Goal: Use online tool/utility: Utilize a website feature to perform a specific function

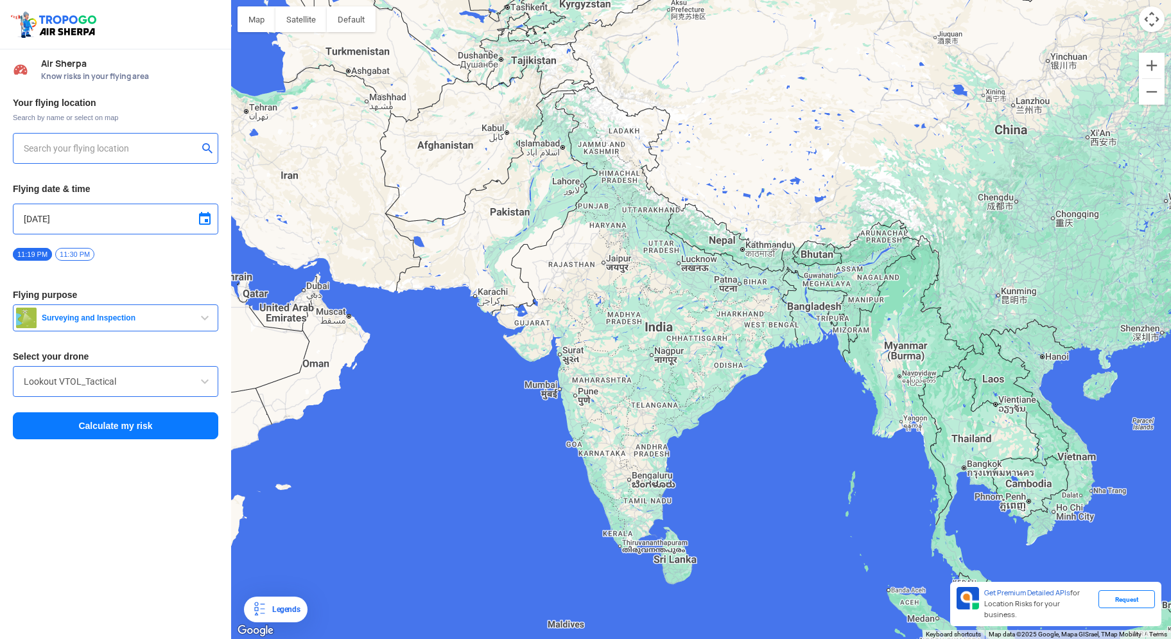
click at [145, 152] on input "text" at bounding box center [111, 148] width 174 height 15
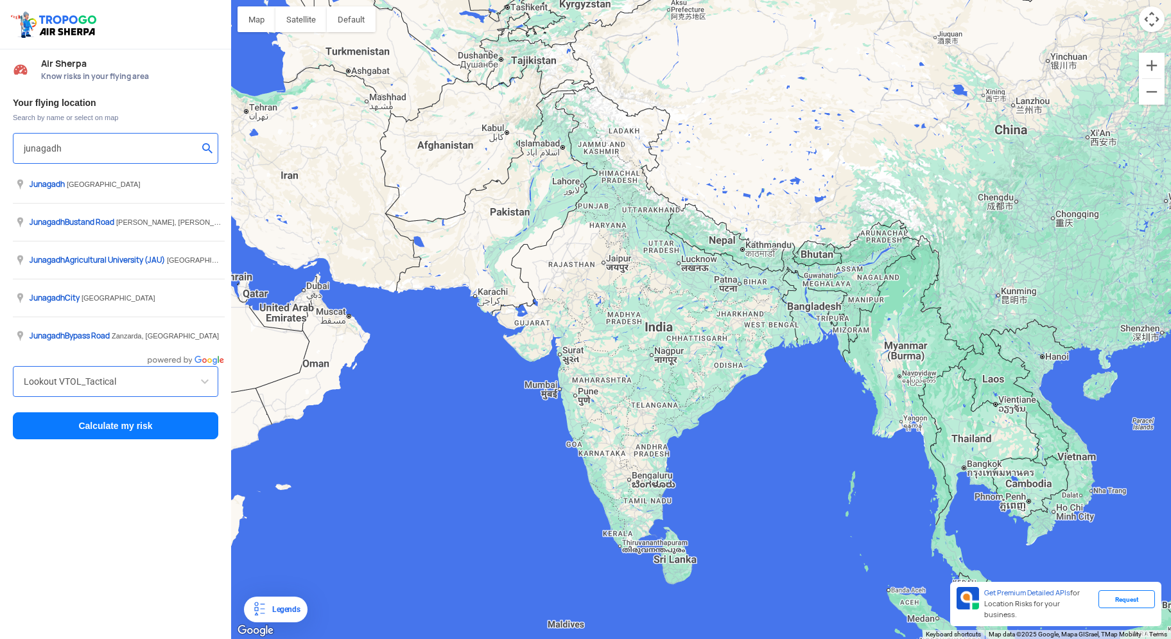
type input "junagadh"
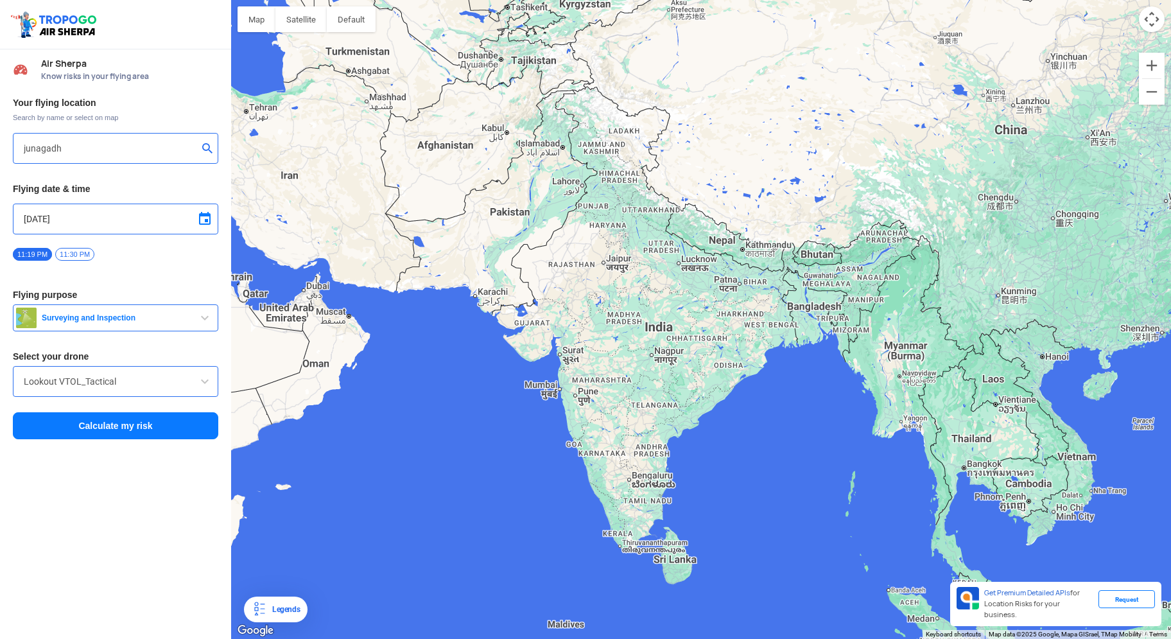
click at [171, 318] on span "Surveying and Inspection" at bounding box center [117, 318] width 161 height 10
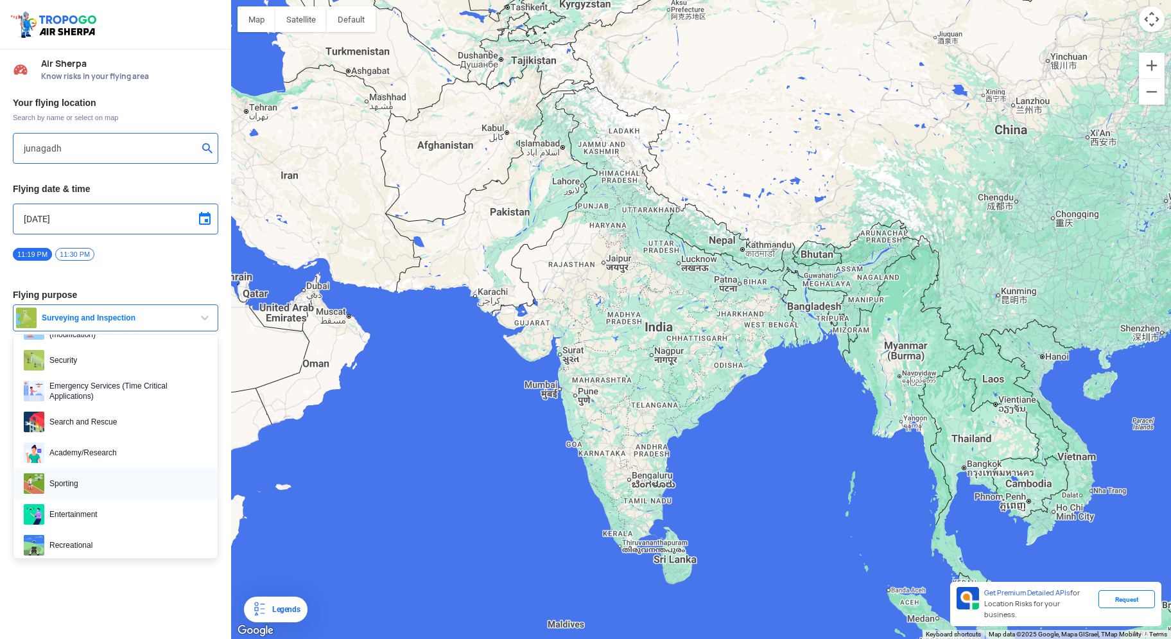
scroll to position [198, 0]
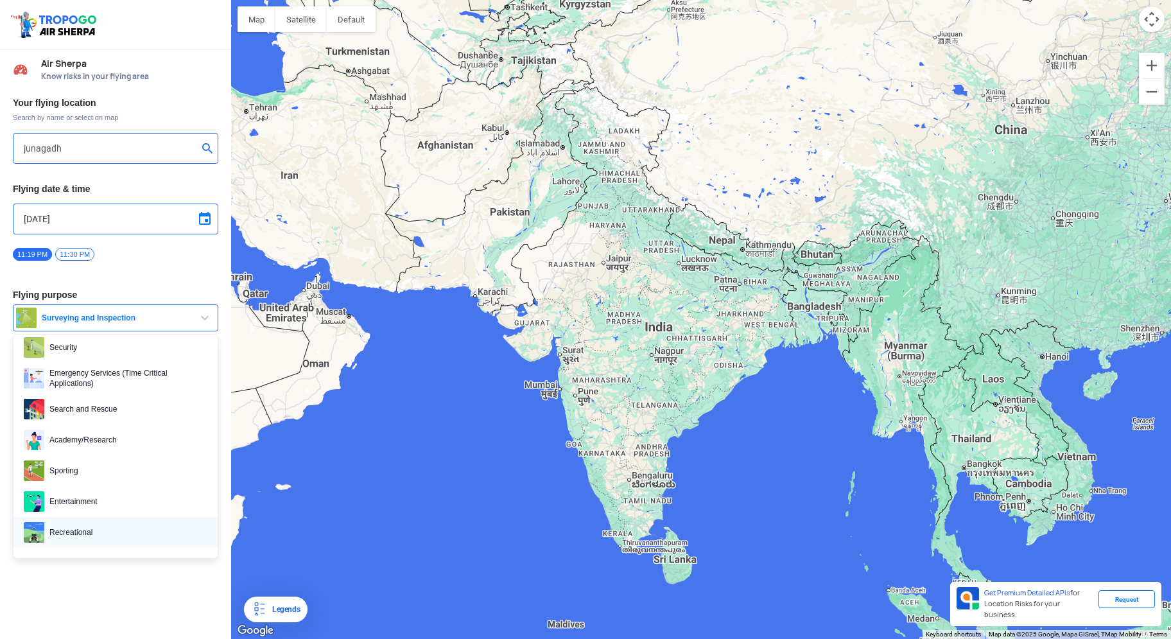
click at [102, 526] on span "Recreational" at bounding box center [125, 532] width 163 height 21
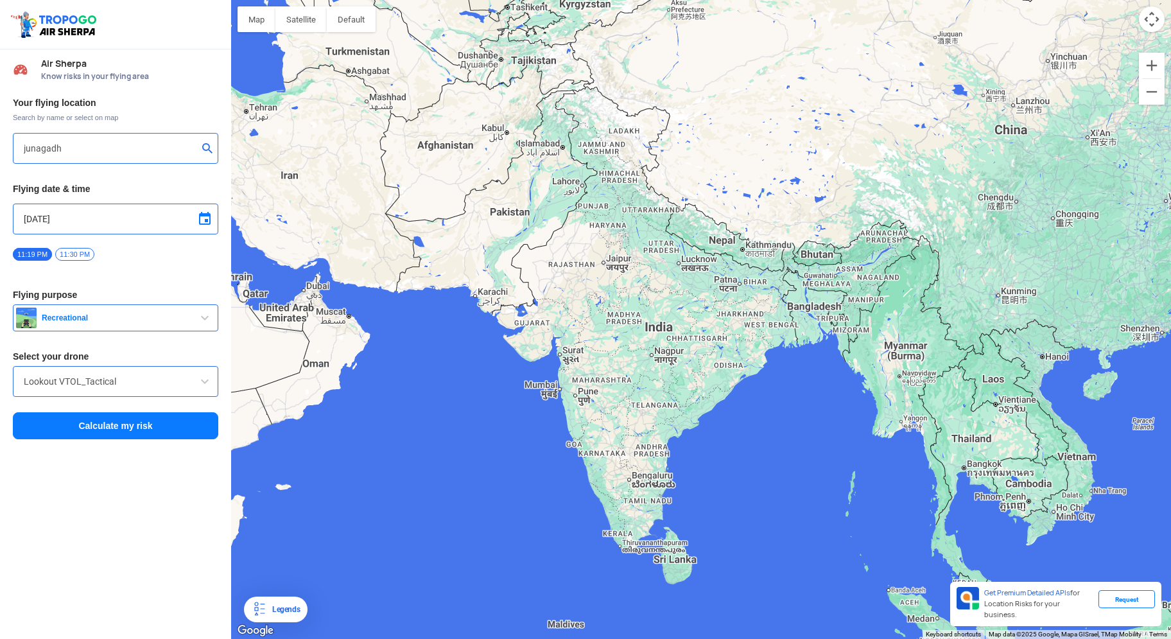
click at [178, 386] on input "Lookout VTOL_Tactical" at bounding box center [116, 381] width 184 height 15
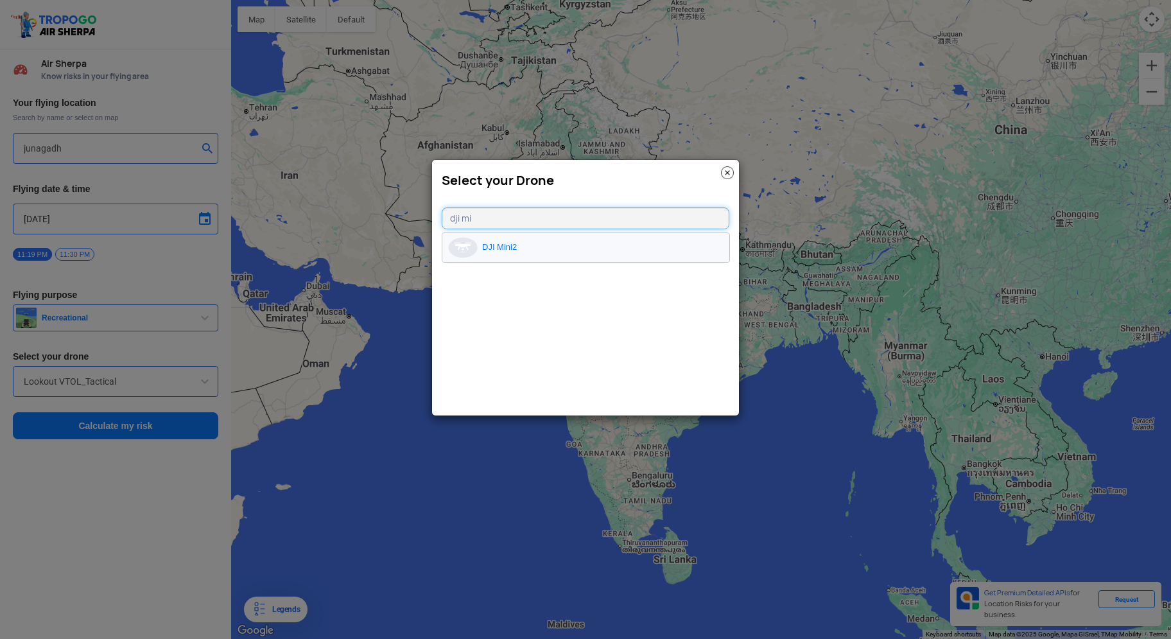
type input "dji mi"
click at [557, 247] on li "DJI Mini2" at bounding box center [585, 247] width 287 height 29
type input "DJI Mini2"
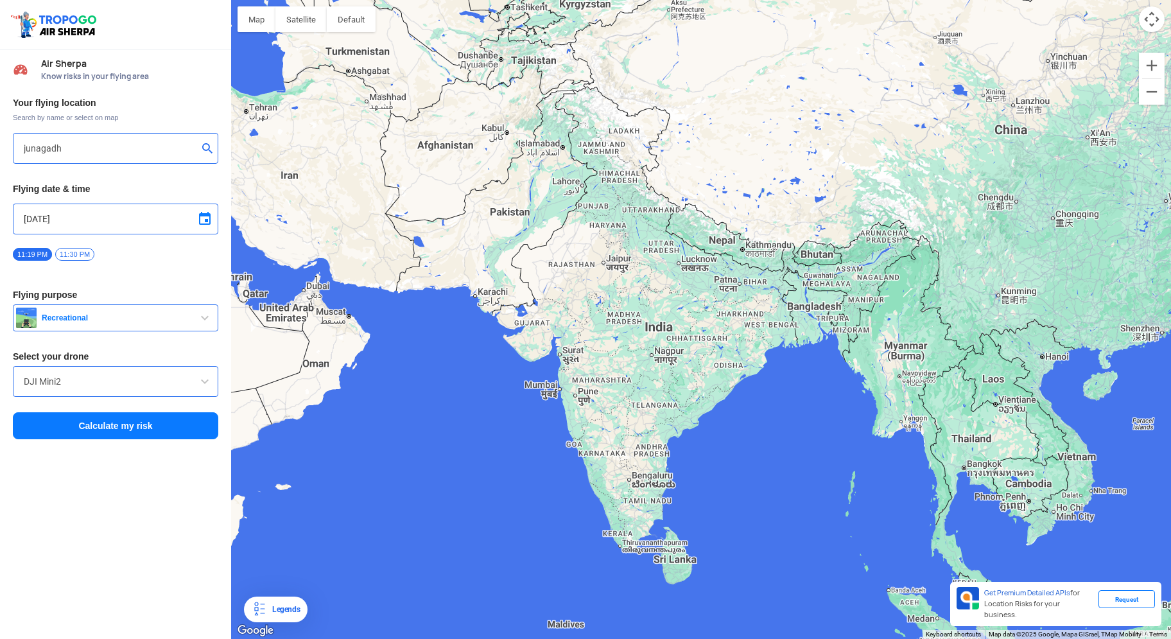
click at [164, 426] on button "Calculate my risk" at bounding box center [115, 425] width 205 height 27
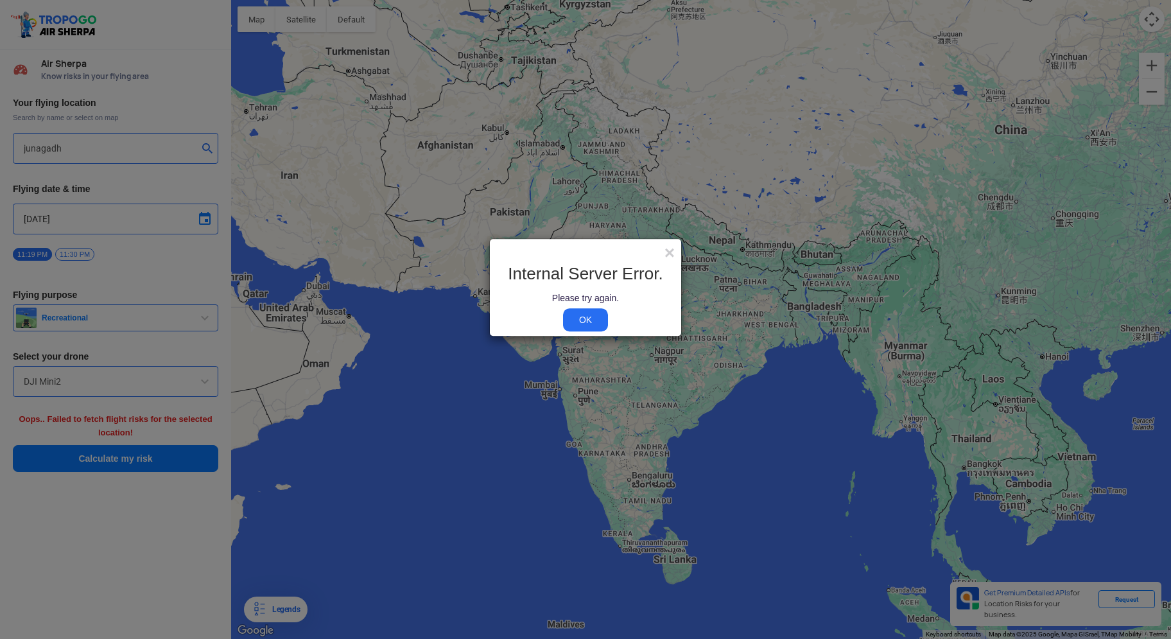
click at [589, 318] on link "OK" at bounding box center [585, 320] width 45 height 23
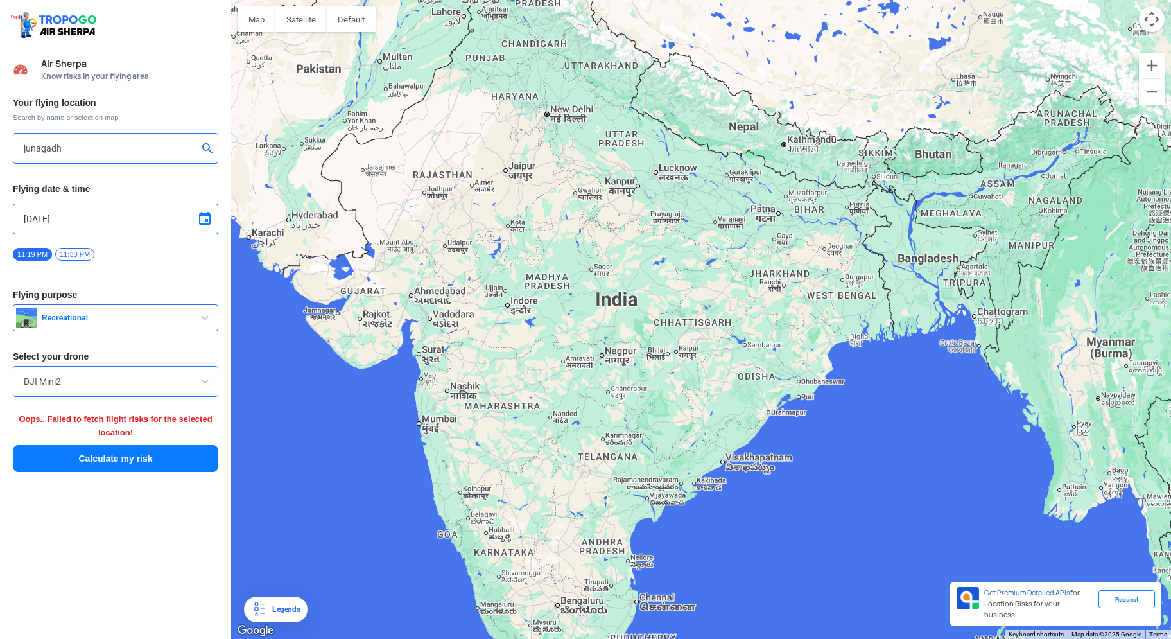
drag, startPoint x: 429, startPoint y: 347, endPoint x: 658, endPoint y: 346, distance: 229.2
click at [658, 346] on div at bounding box center [701, 319] width 940 height 639
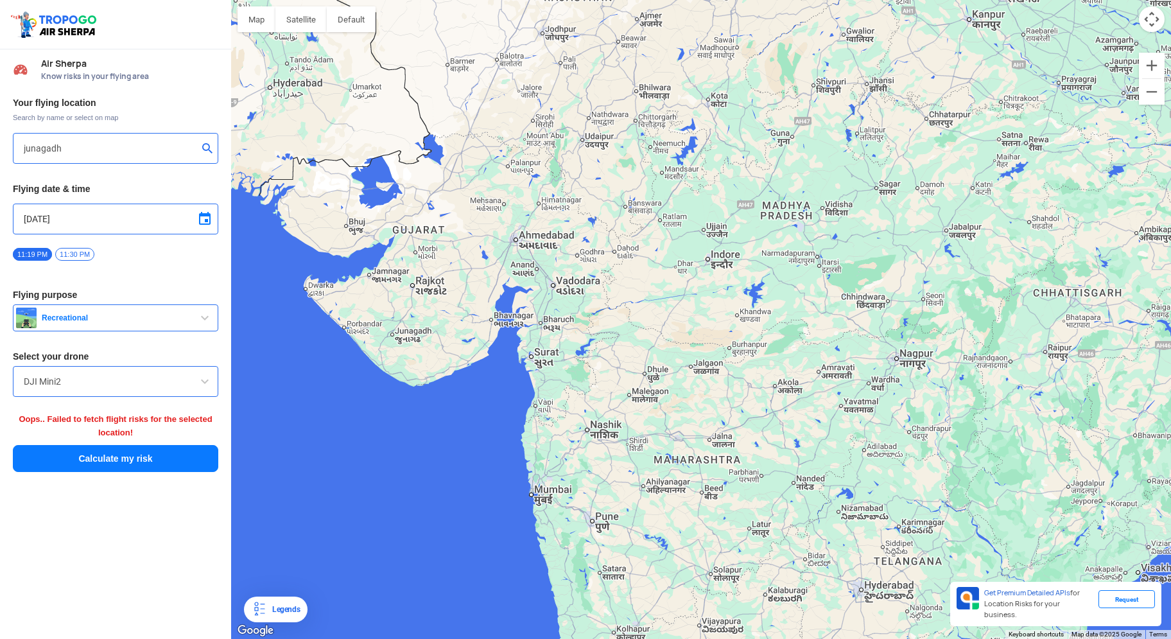
drag, startPoint x: 346, startPoint y: 347, endPoint x: 464, endPoint y: 350, distance: 117.5
click at [550, 353] on div at bounding box center [701, 319] width 940 height 639
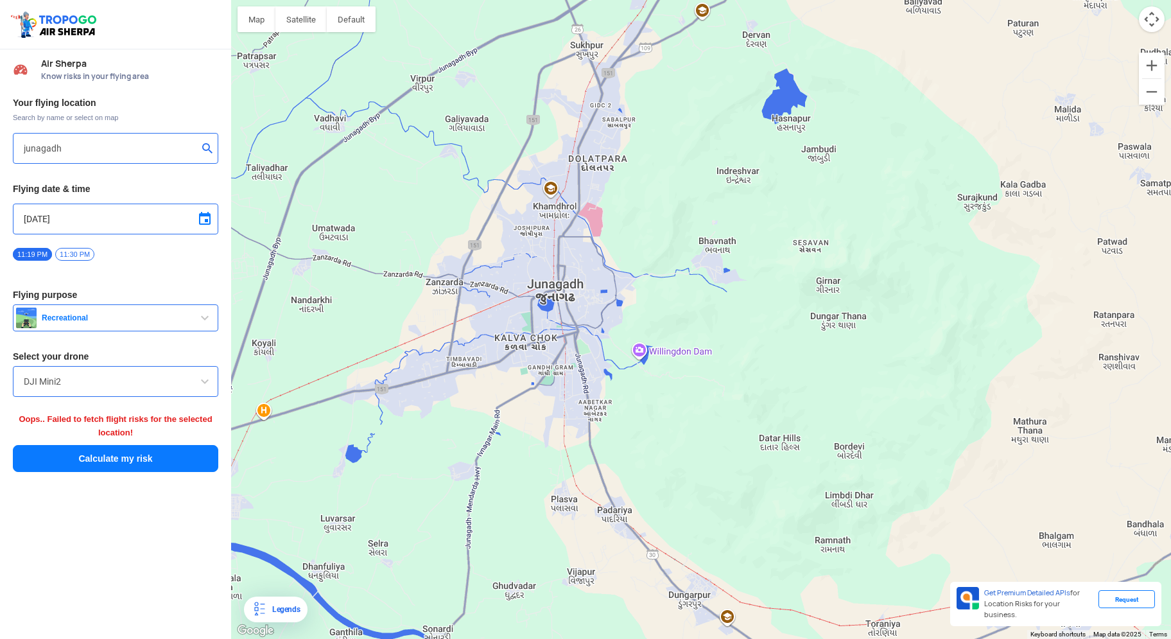
click at [591, 214] on div at bounding box center [701, 319] width 940 height 639
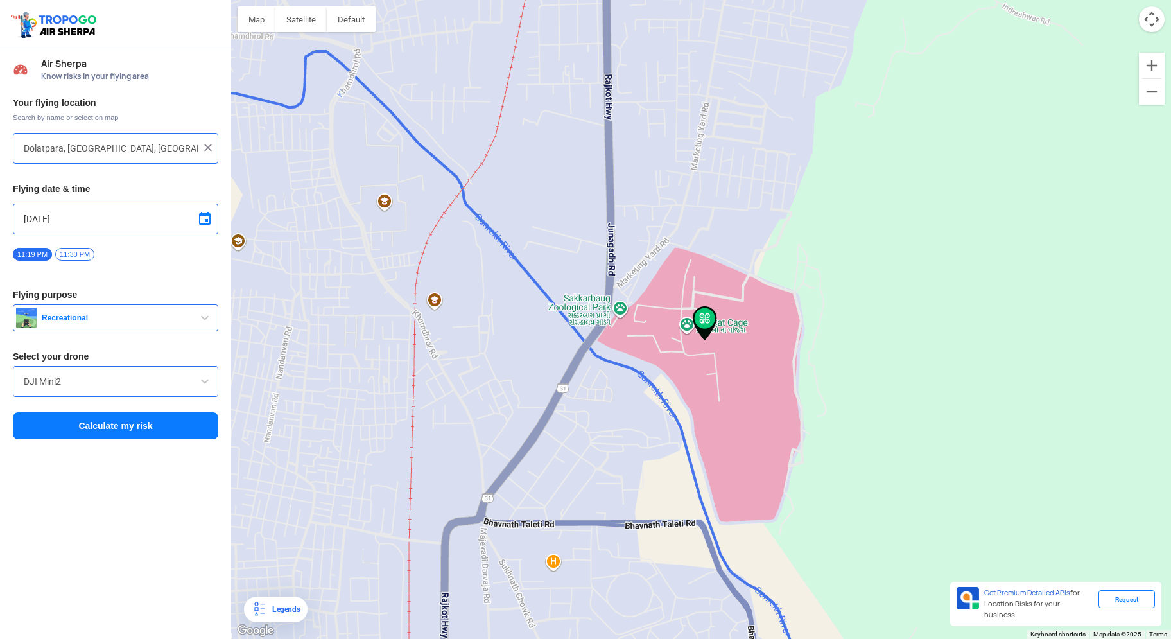
click at [747, 401] on div at bounding box center [701, 319] width 940 height 639
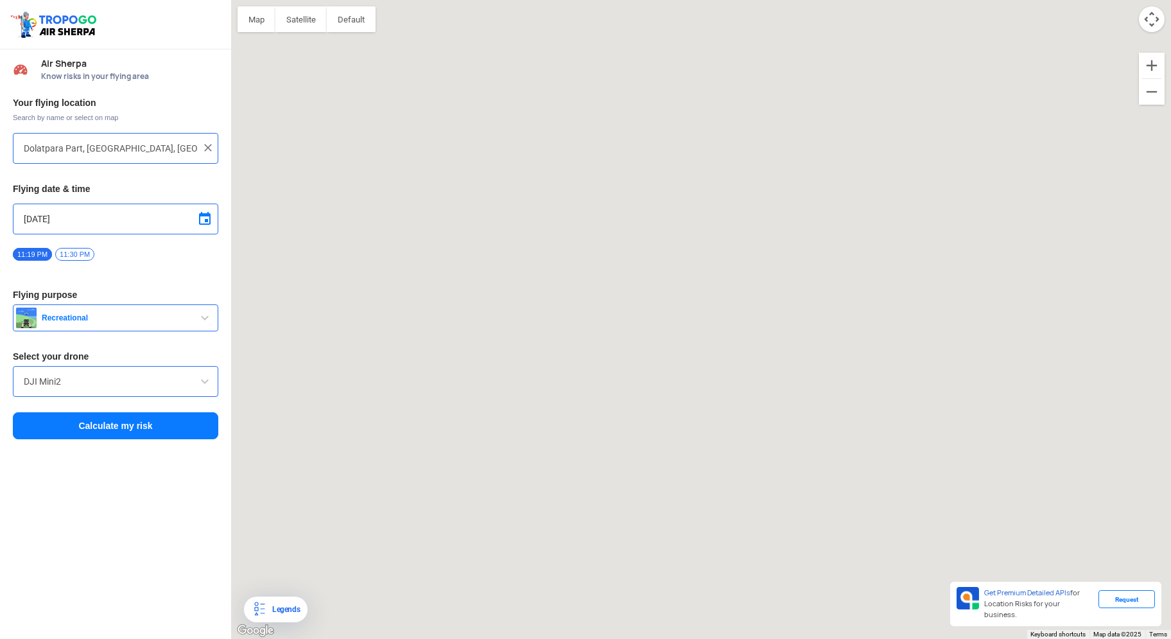
type input "[STREET_ADDRESS]"
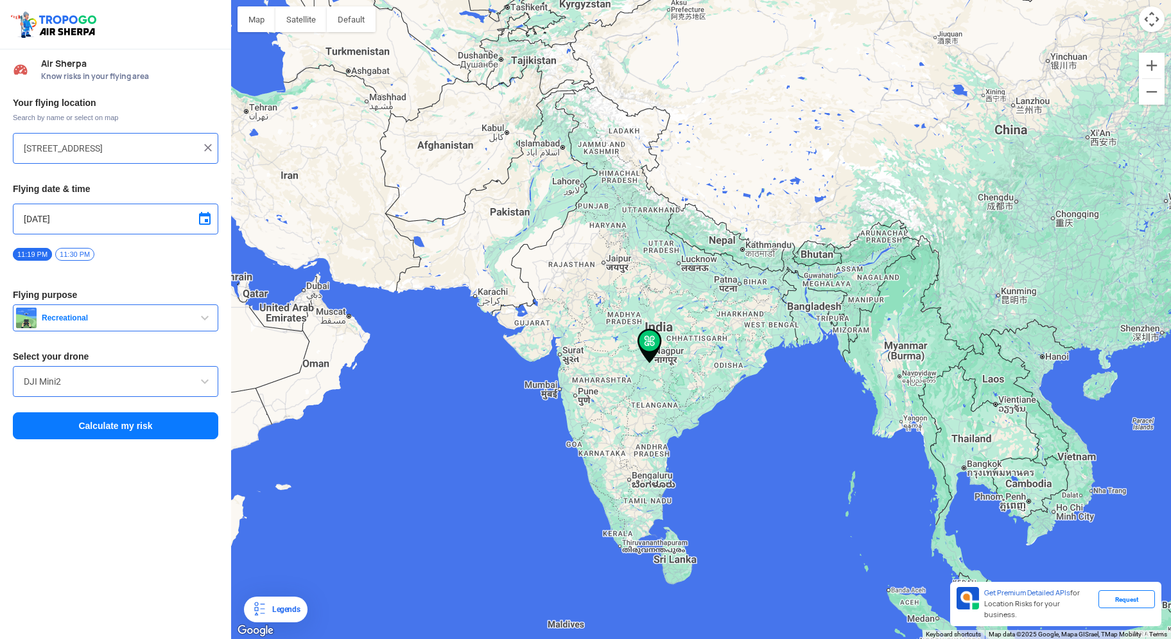
click at [143, 426] on button "Calculate my risk" at bounding box center [115, 425] width 205 height 27
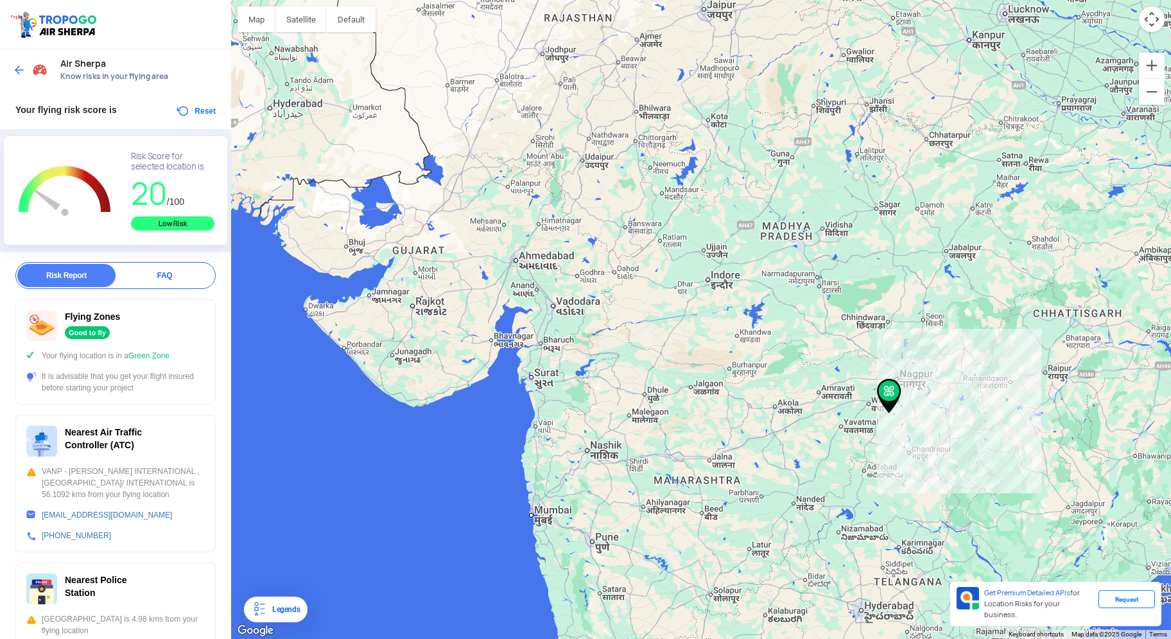
drag, startPoint x: 388, startPoint y: 327, endPoint x: 588, endPoint y: 348, distance: 200.8
click at [588, 348] on div at bounding box center [701, 319] width 940 height 639
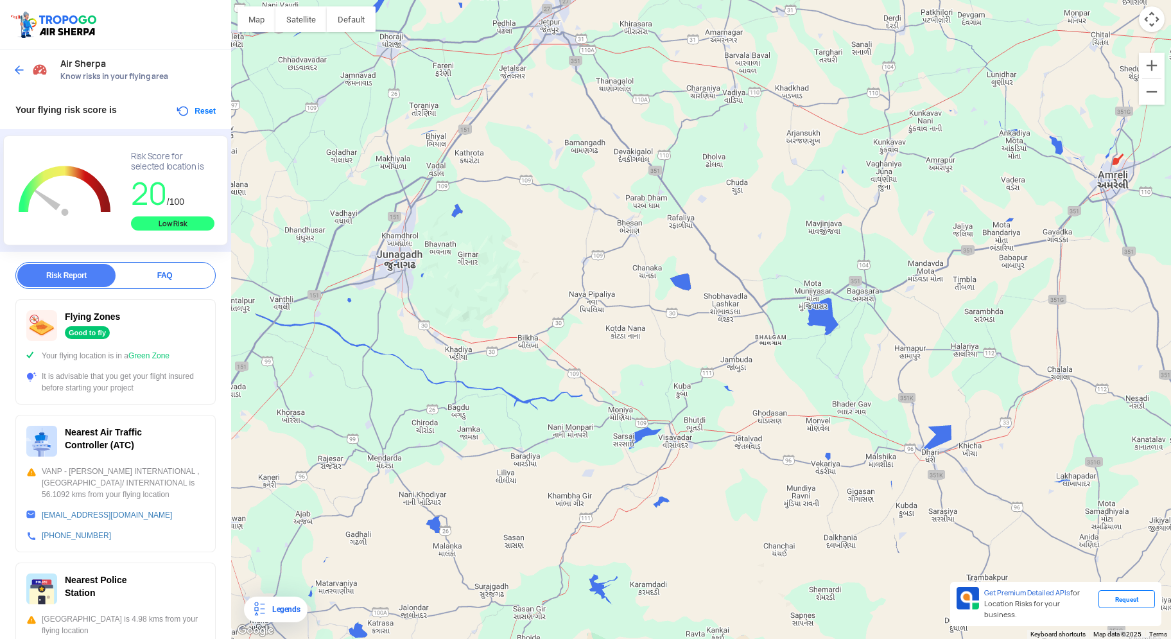
click at [475, 274] on div at bounding box center [701, 319] width 940 height 639
click at [453, 261] on div at bounding box center [701, 319] width 940 height 639
click at [461, 250] on div at bounding box center [701, 319] width 940 height 639
click at [193, 111] on button "Reset" at bounding box center [195, 110] width 40 height 15
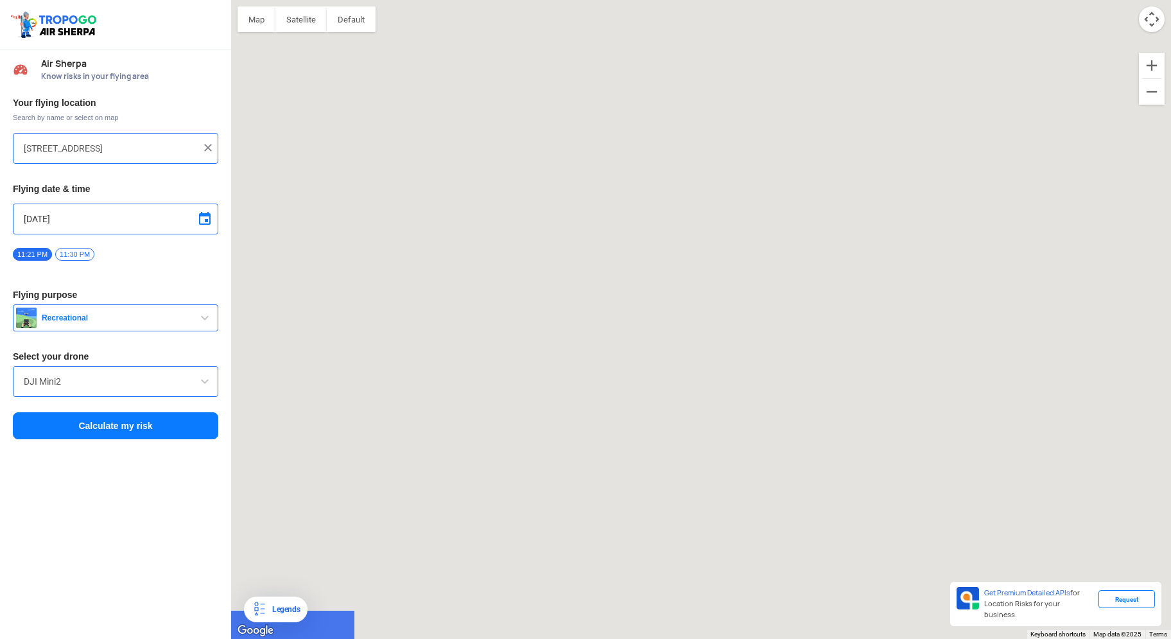
drag, startPoint x: 387, startPoint y: 370, endPoint x: 600, endPoint y: 306, distance: 222.4
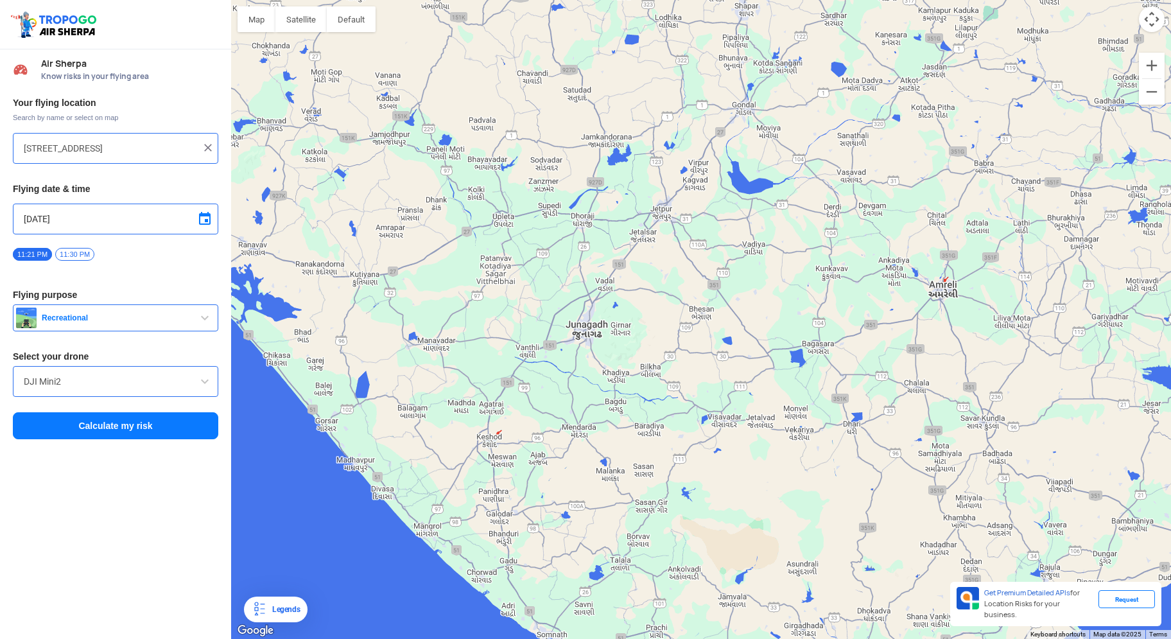
click at [600, 306] on div at bounding box center [701, 319] width 940 height 639
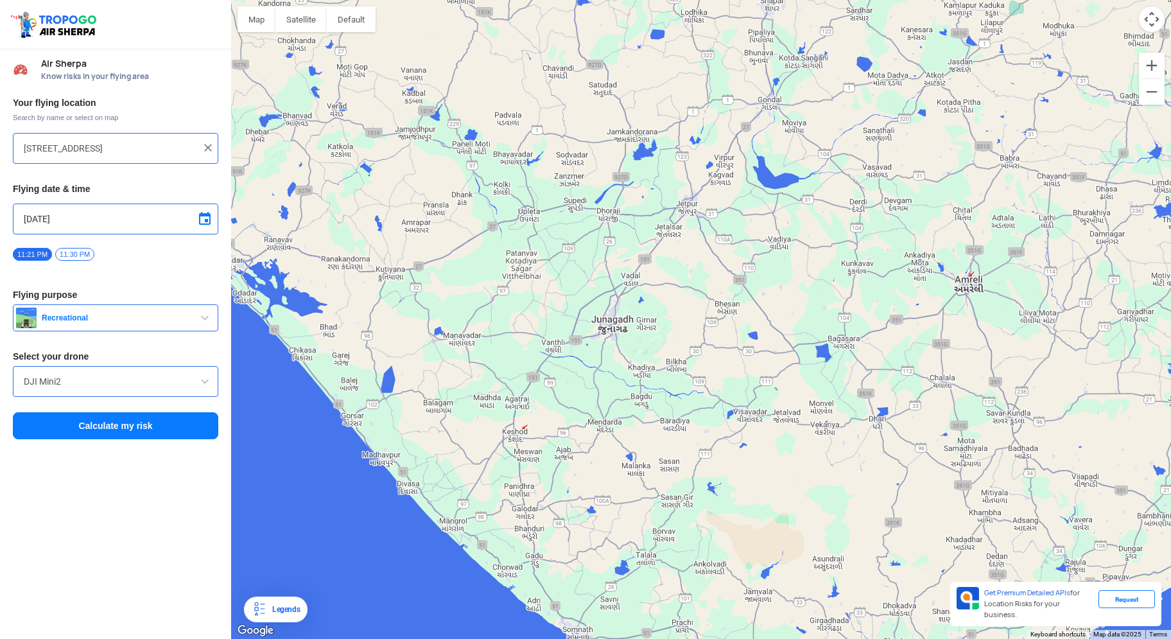
click at [616, 329] on div at bounding box center [701, 319] width 940 height 639
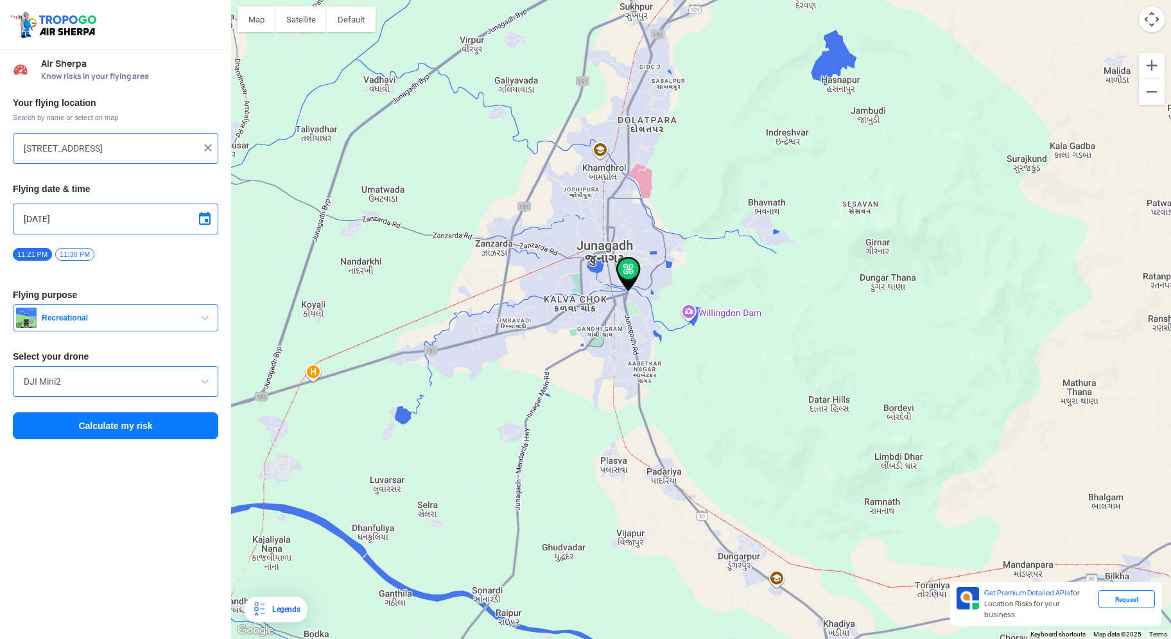
click at [747, 265] on div at bounding box center [701, 319] width 940 height 639
type input "Girnar, [GEOGRAPHIC_DATA], [GEOGRAPHIC_DATA]"
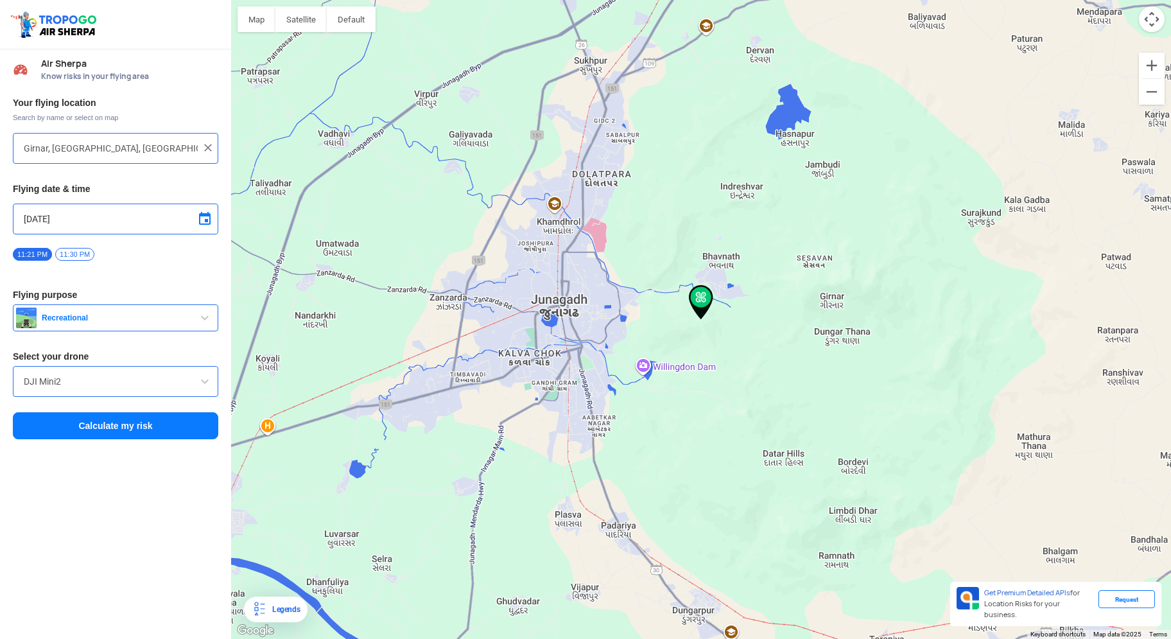
click at [148, 424] on button "Calculate my risk" at bounding box center [115, 425] width 205 height 27
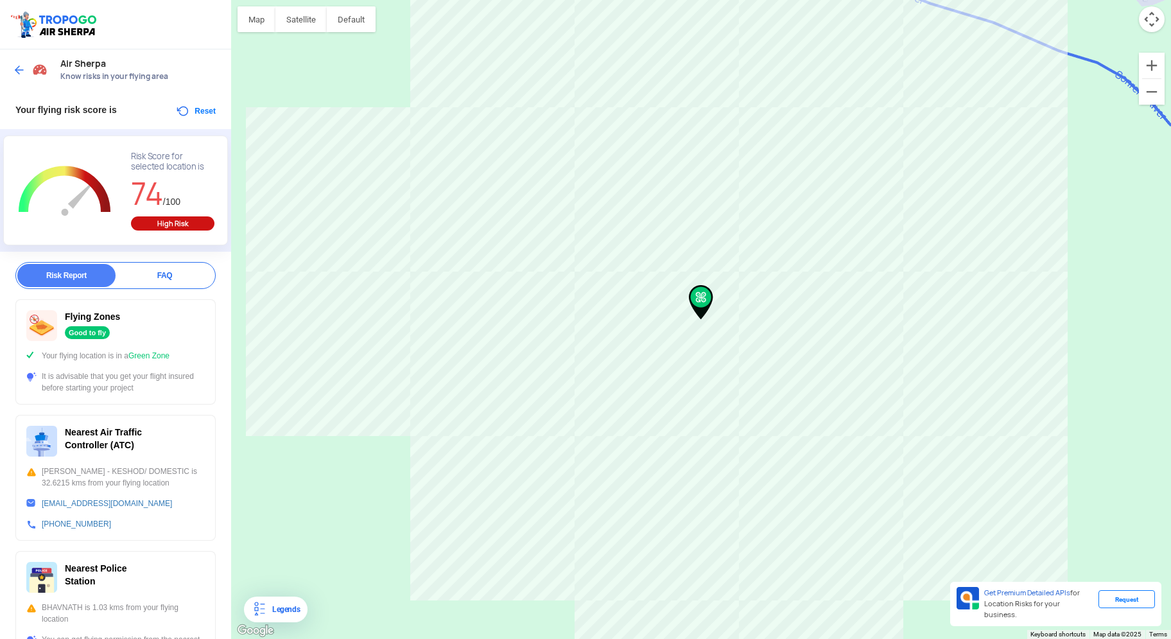
click at [162, 227] on div "High Risk" at bounding box center [172, 223] width 83 height 14
click at [157, 167] on div "Risk Score for selected location is" at bounding box center [172, 162] width 83 height 21
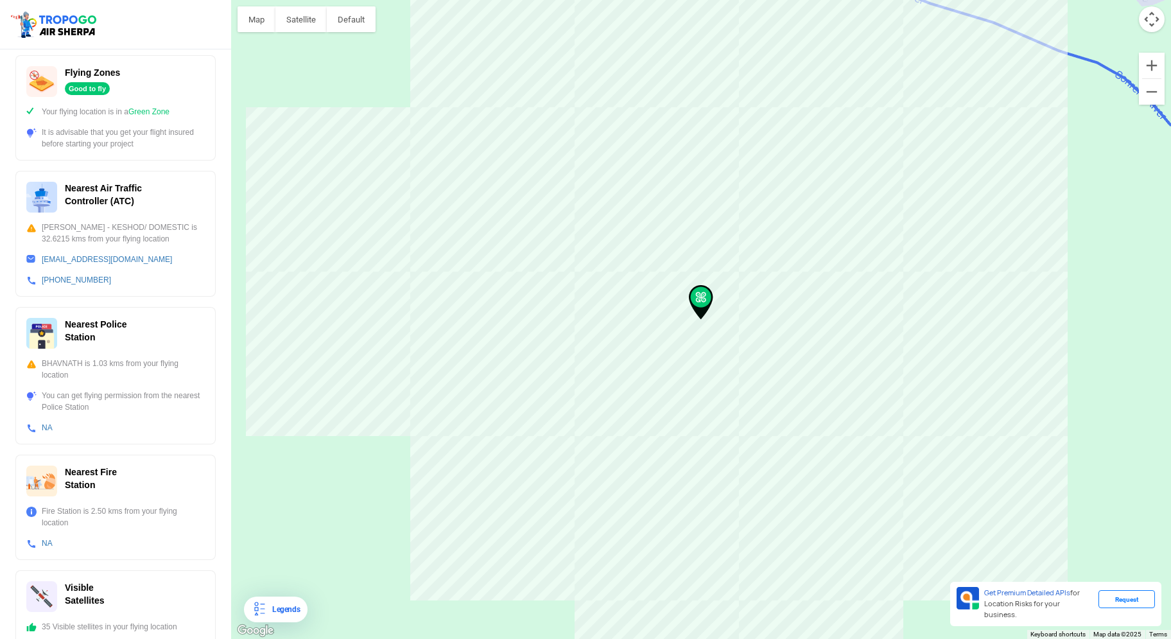
scroll to position [259, 0]
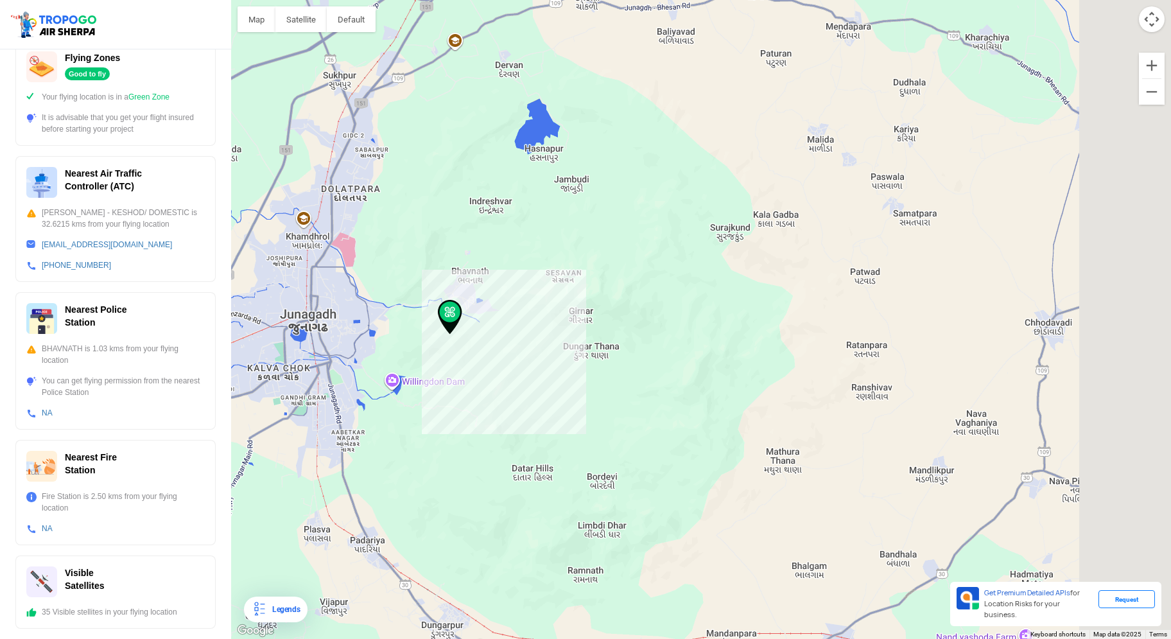
drag, startPoint x: 727, startPoint y: 377, endPoint x: 467, endPoint y: 350, distance: 261.4
click at [467, 350] on div at bounding box center [701, 319] width 940 height 639
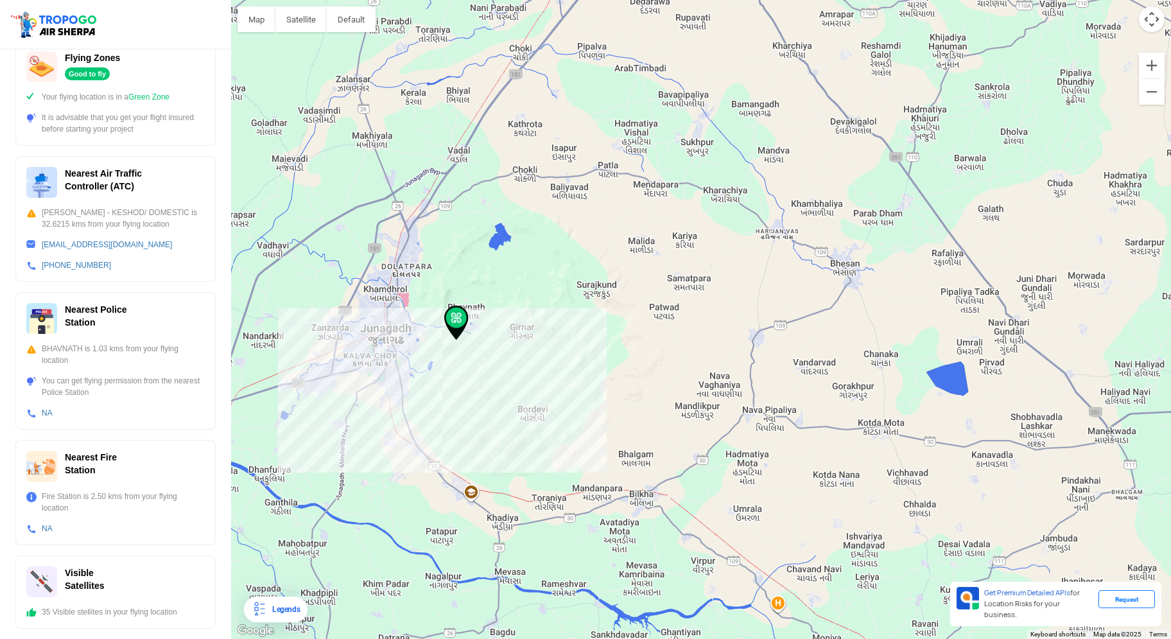
click at [620, 298] on div at bounding box center [701, 319] width 940 height 639
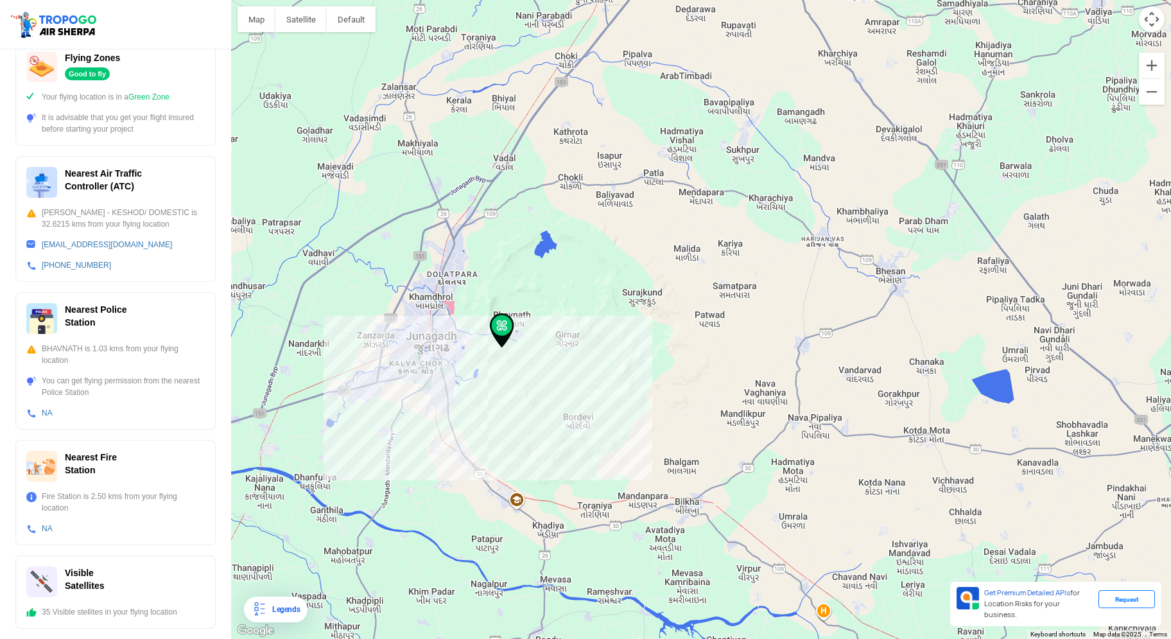
drag, startPoint x: 461, startPoint y: 322, endPoint x: 496, endPoint y: 328, distance: 35.1
click at [507, 331] on img at bounding box center [502, 330] width 24 height 35
click at [501, 327] on img at bounding box center [501, 330] width 24 height 35
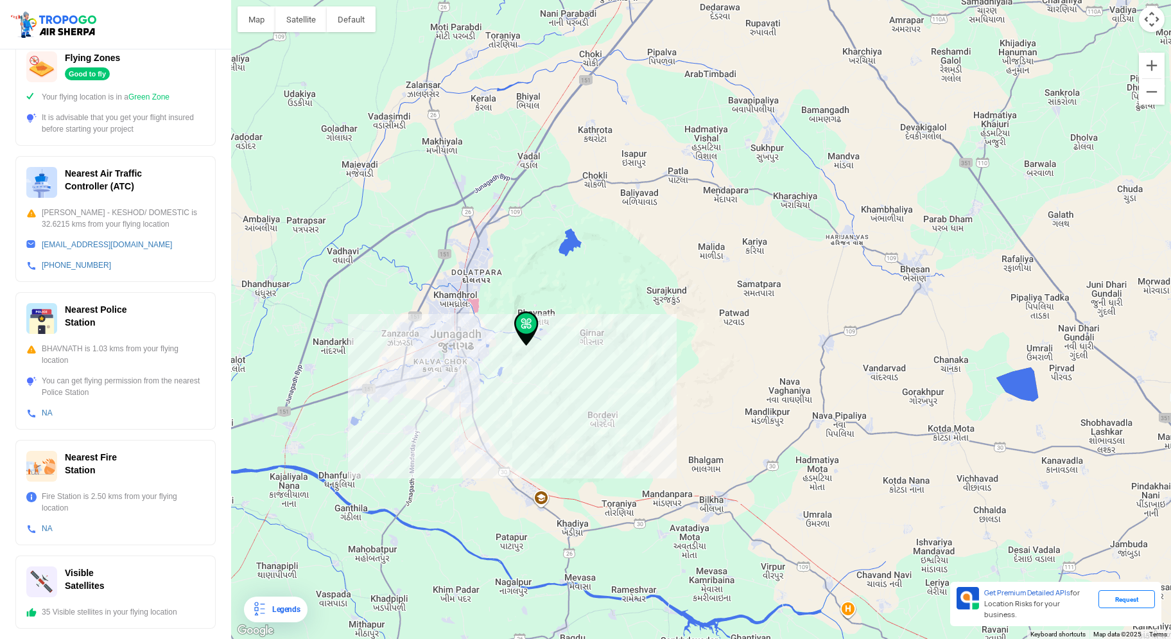
drag, startPoint x: 501, startPoint y: 329, endPoint x: 521, endPoint y: 326, distance: 19.5
click at [527, 326] on img at bounding box center [526, 328] width 24 height 35
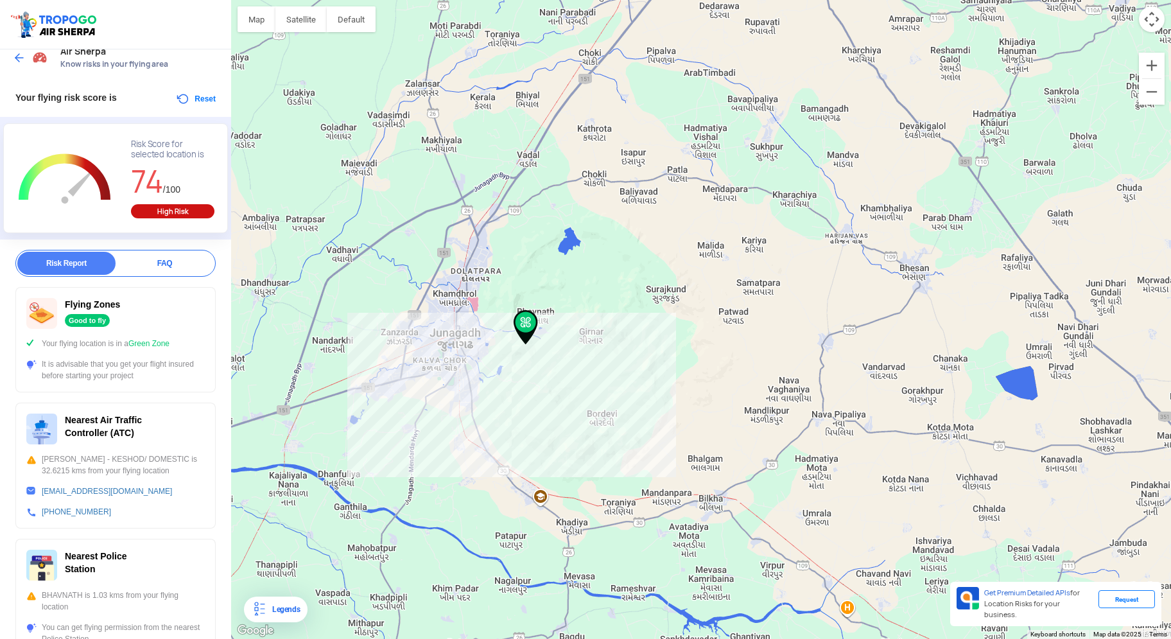
scroll to position [0, 0]
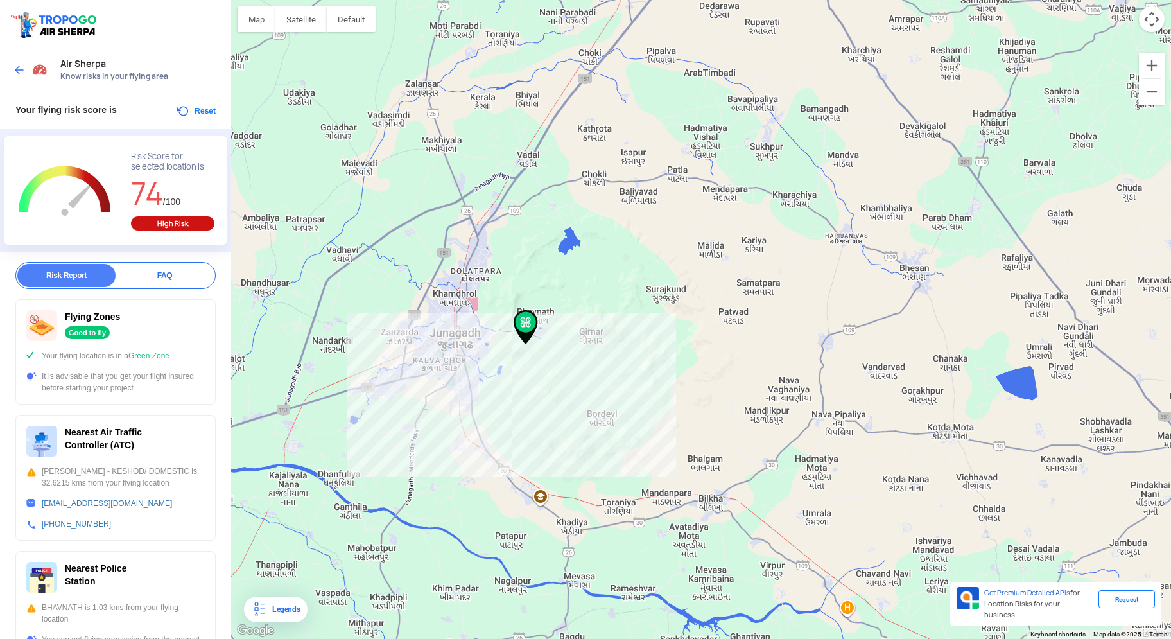
click at [189, 109] on button "Reset" at bounding box center [195, 110] width 40 height 15
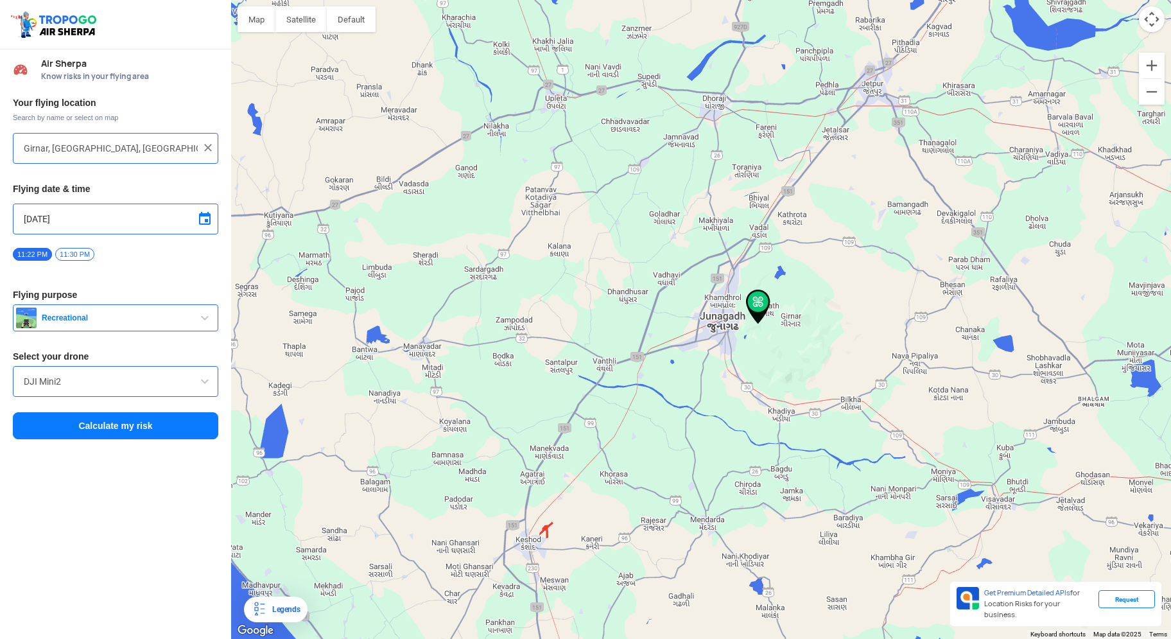
drag, startPoint x: 702, startPoint y: 305, endPoint x: 616, endPoint y: 299, distance: 86.3
click at [746, 299] on img at bounding box center [758, 307] width 24 height 35
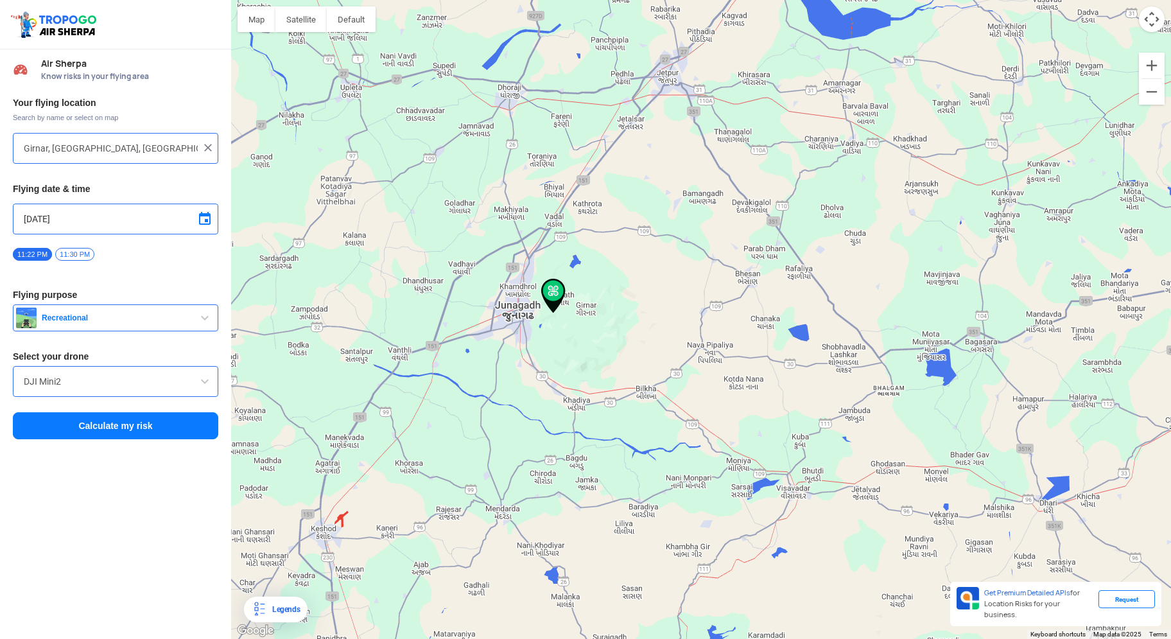
click at [708, 288] on div at bounding box center [701, 319] width 940 height 639
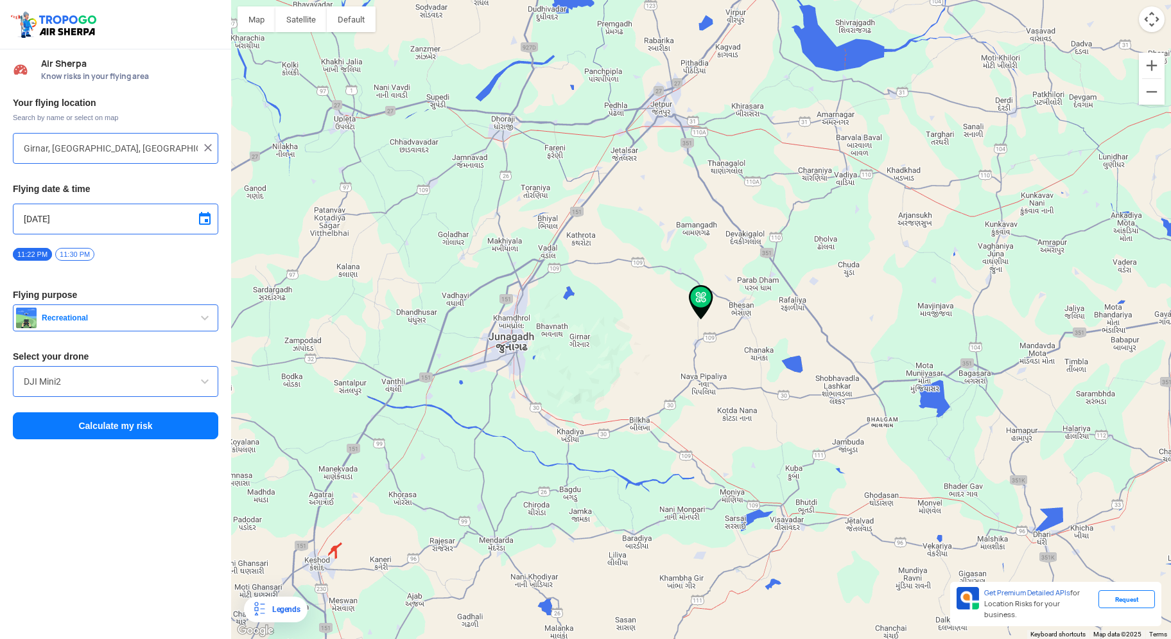
type input "Chhodavadi, [GEOGRAPHIC_DATA], [GEOGRAPHIC_DATA]"
click at [131, 424] on button "Calculate my risk" at bounding box center [115, 425] width 205 height 27
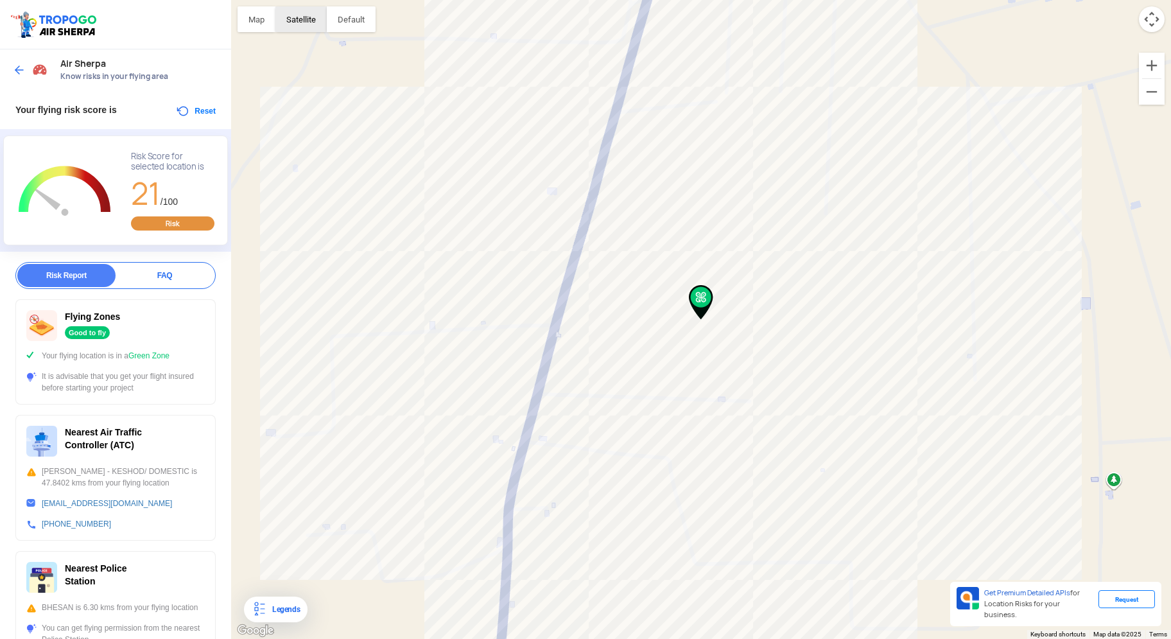
click at [290, 19] on button "Satellite" at bounding box center [300, 19] width 51 height 26
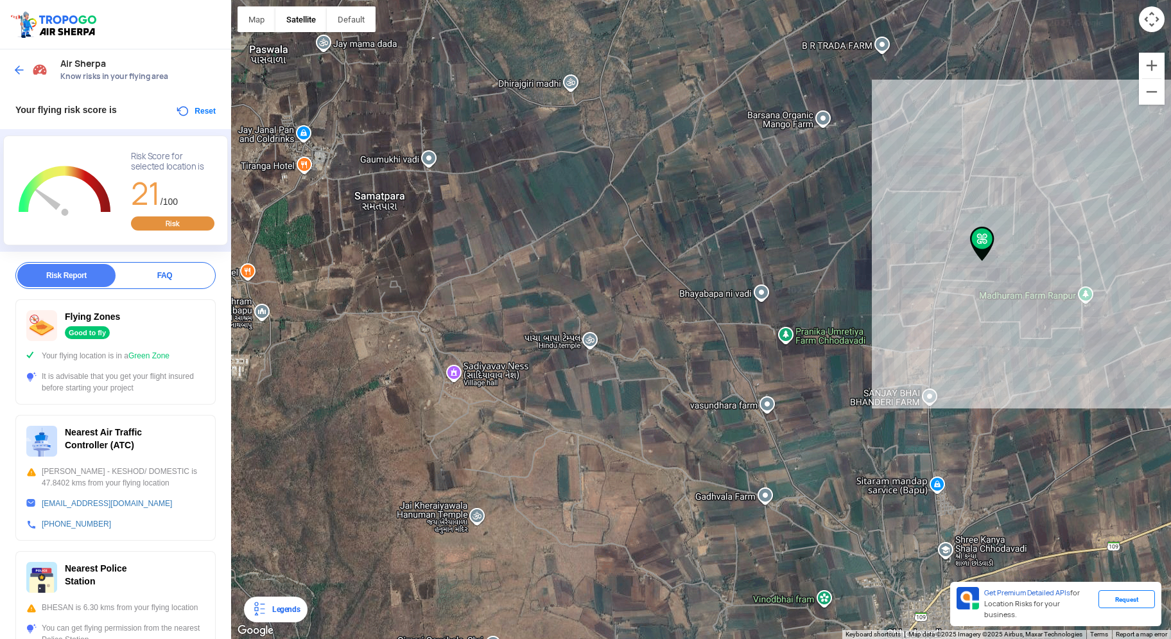
drag, startPoint x: 523, startPoint y: 314, endPoint x: 790, endPoint y: 273, distance: 269.6
click at [790, 273] on div at bounding box center [701, 319] width 940 height 639
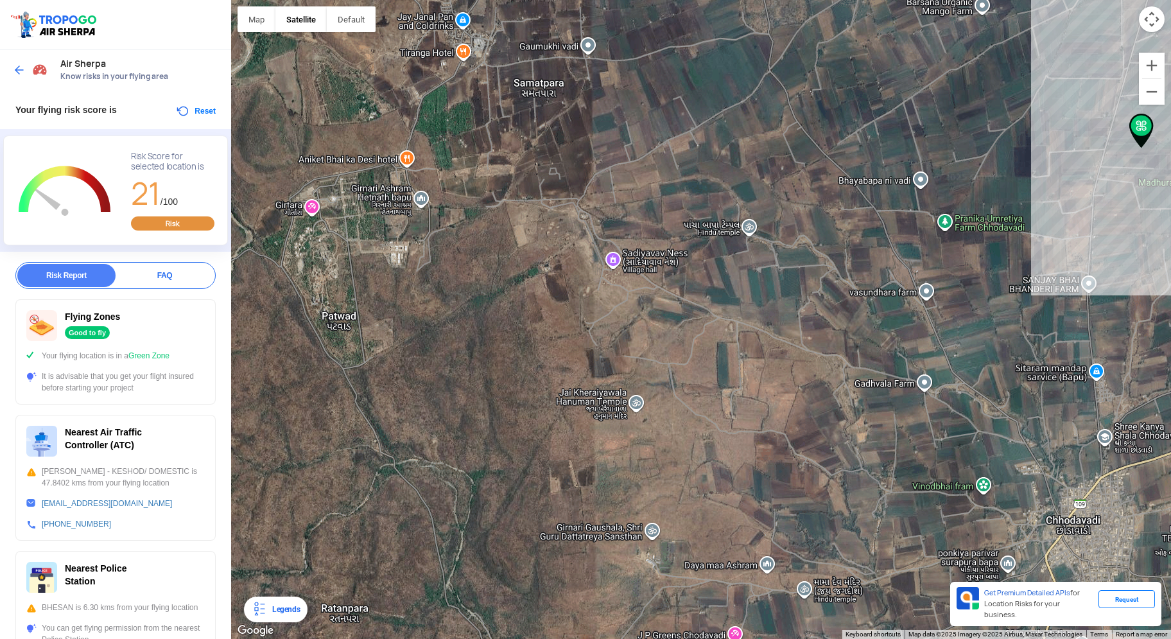
drag, startPoint x: 542, startPoint y: 396, endPoint x: 695, endPoint y: 285, distance: 188.9
click at [695, 285] on div at bounding box center [701, 319] width 940 height 639
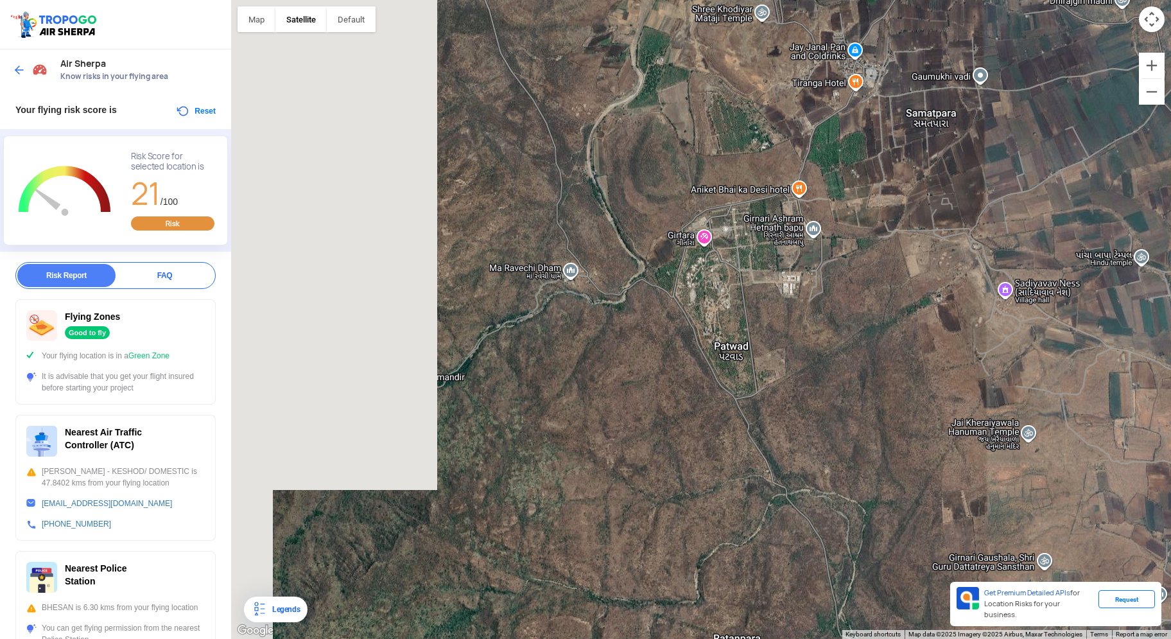
drag, startPoint x: 409, startPoint y: 300, endPoint x: 797, endPoint y: 331, distance: 389.6
click at [797, 331] on div at bounding box center [701, 319] width 940 height 639
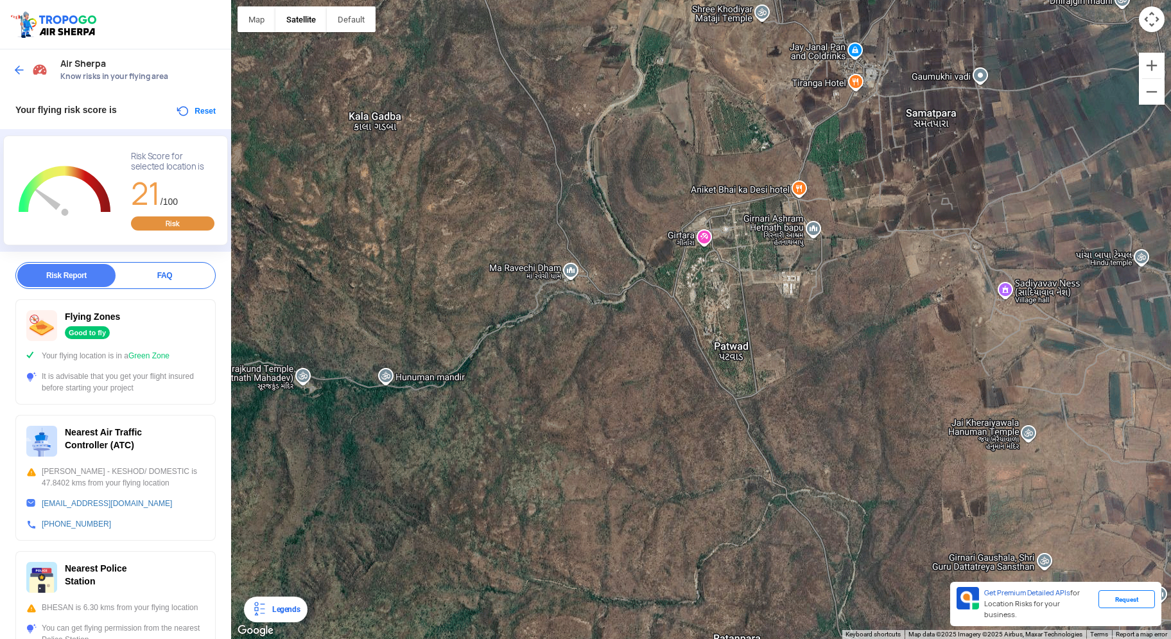
click at [658, 294] on div at bounding box center [701, 319] width 940 height 639
click at [189, 110] on button "Reset" at bounding box center [195, 110] width 40 height 15
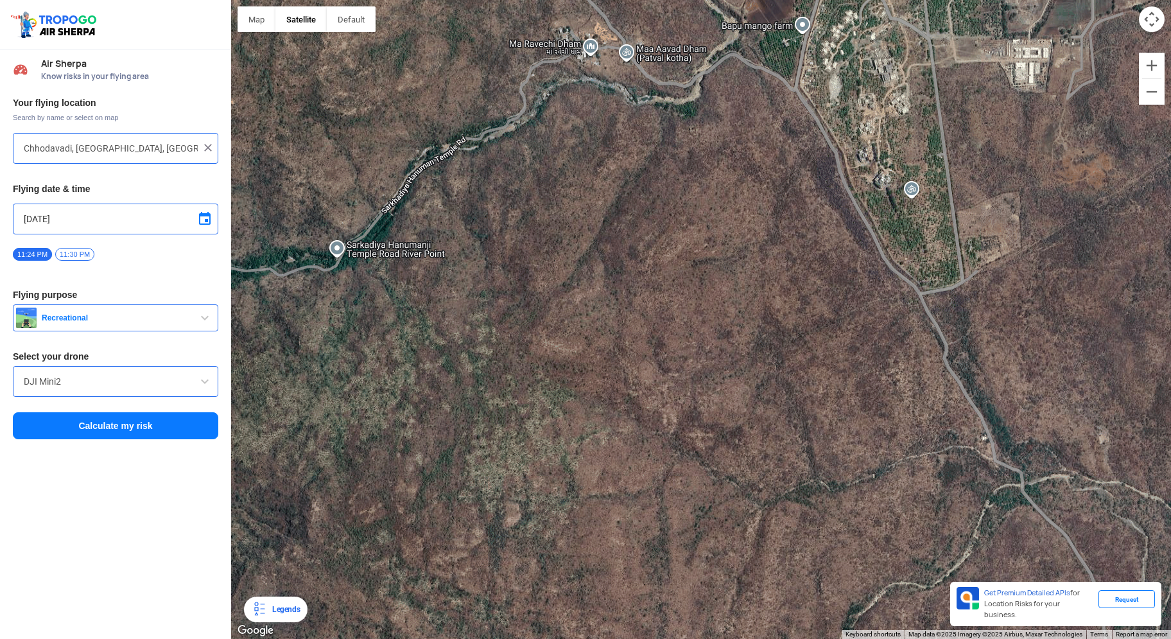
click at [731, 96] on div at bounding box center [701, 319] width 940 height 639
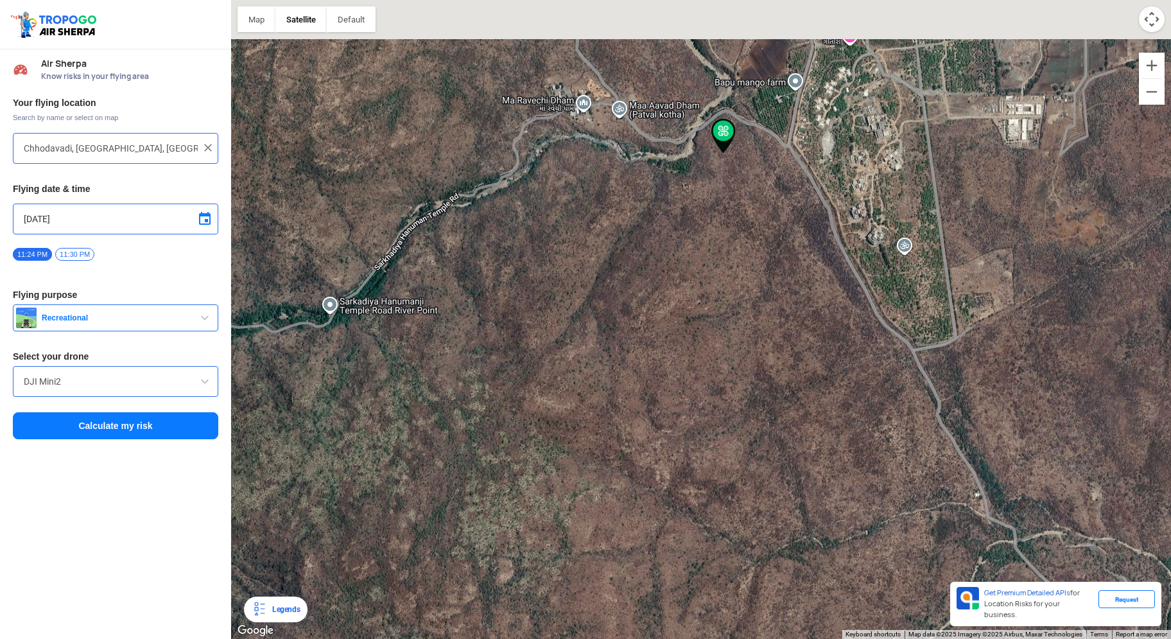
type input "[GEOGRAPHIC_DATA], [GEOGRAPHIC_DATA], [GEOGRAPHIC_DATA]"
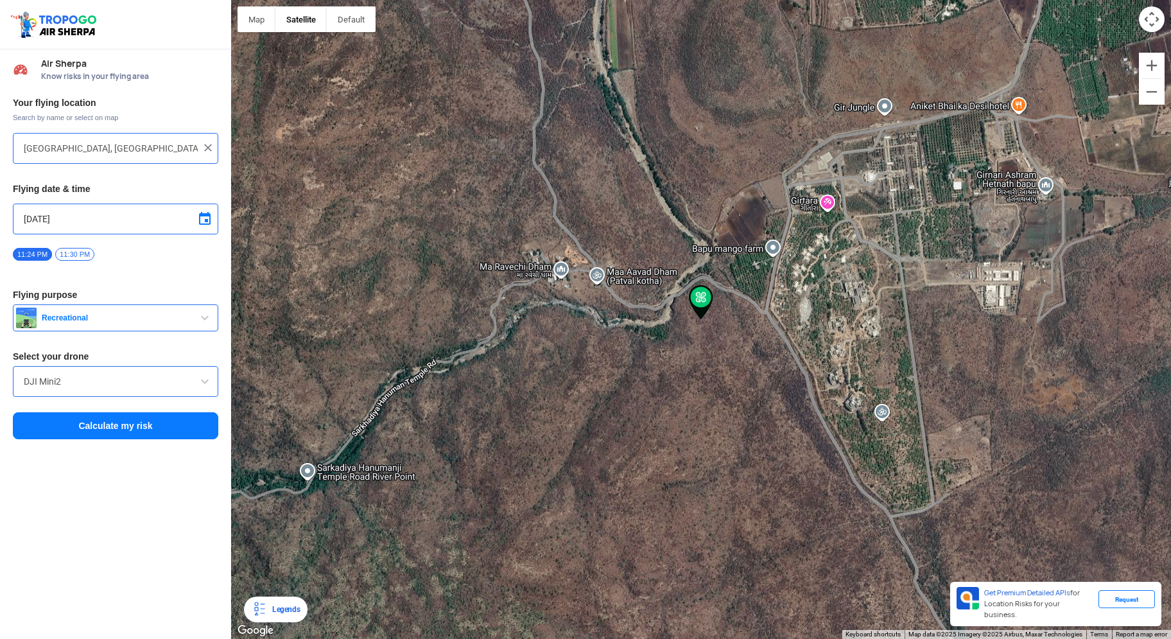
click at [134, 421] on button "Calculate my risk" at bounding box center [115, 425] width 205 height 27
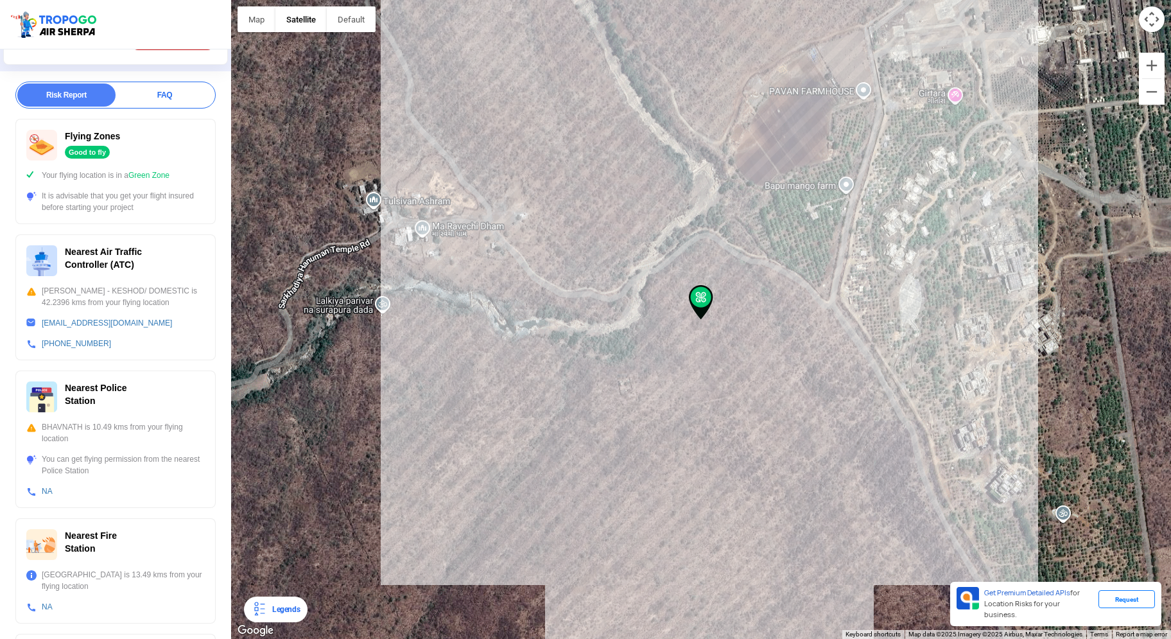
scroll to position [185, 0]
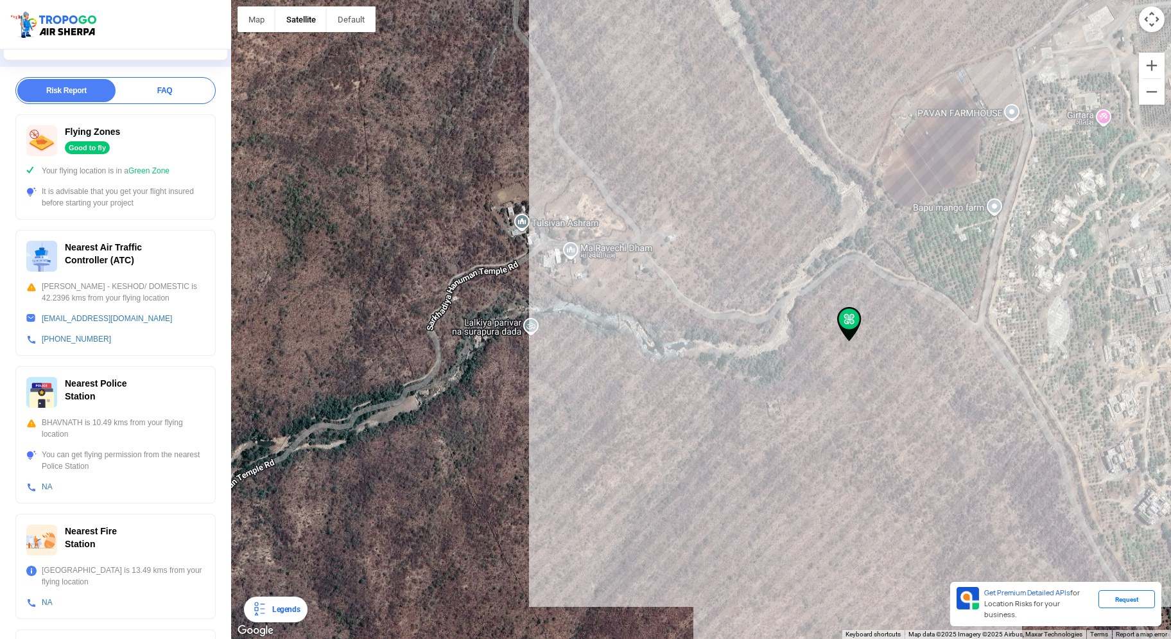
drag, startPoint x: 703, startPoint y: 300, endPoint x: 849, endPoint y: 324, distance: 147.6
click at [849, 324] on img at bounding box center [849, 324] width 24 height 35
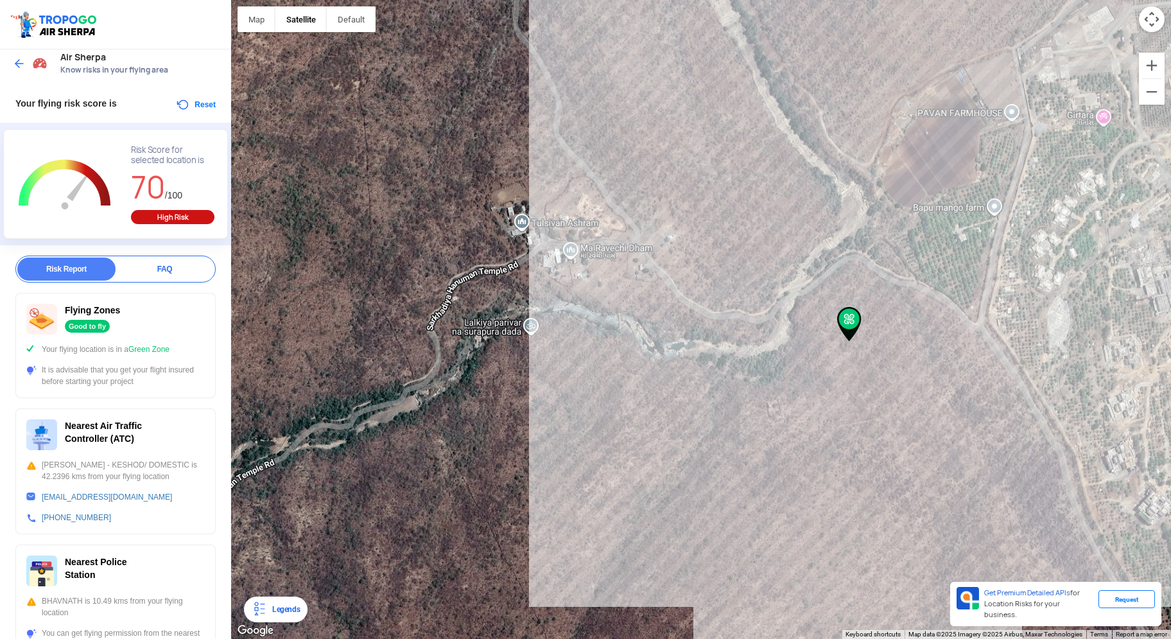
scroll to position [0, 0]
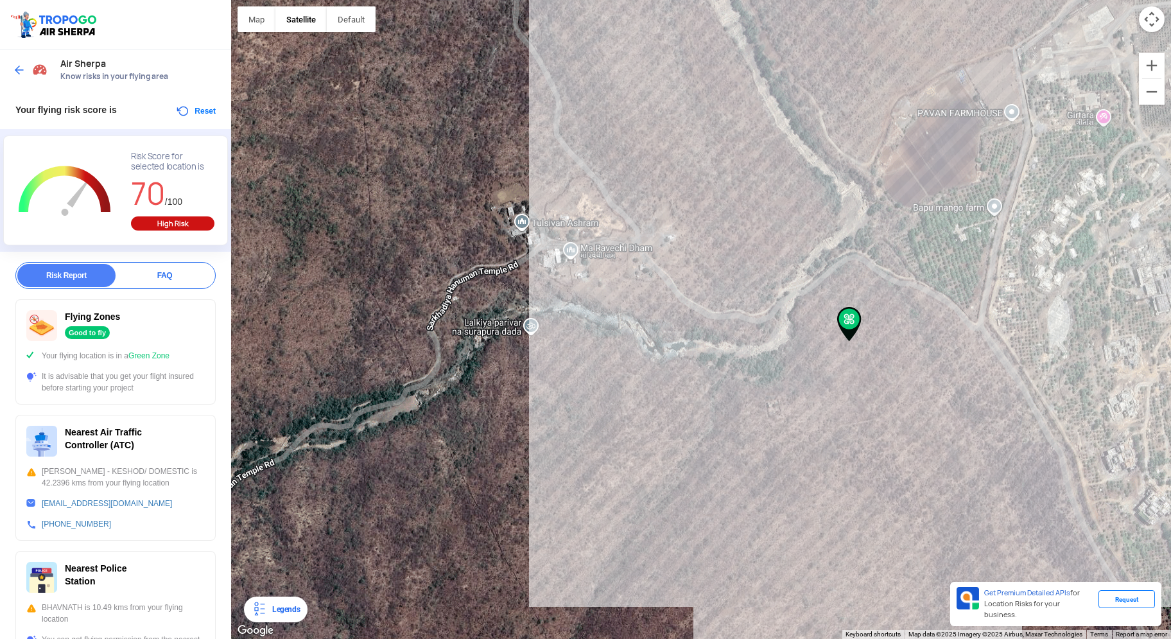
click at [191, 110] on button "Reset" at bounding box center [195, 110] width 40 height 15
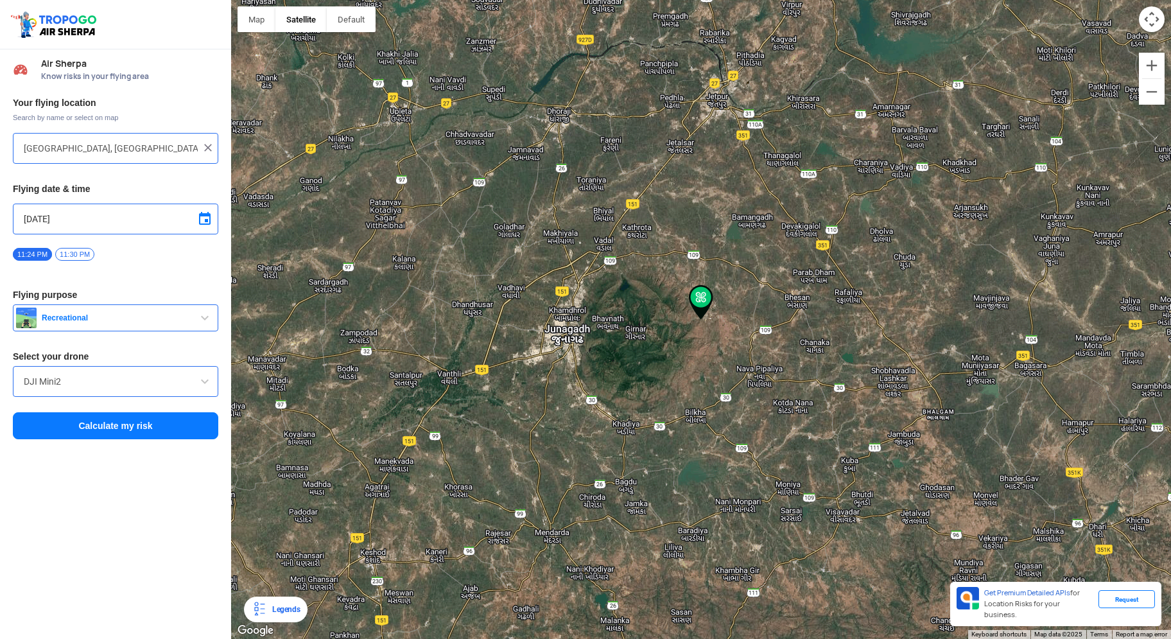
click at [700, 346] on div at bounding box center [701, 319] width 940 height 639
type input "[PERSON_NAME], [GEOGRAPHIC_DATA], [GEOGRAPHIC_DATA]"
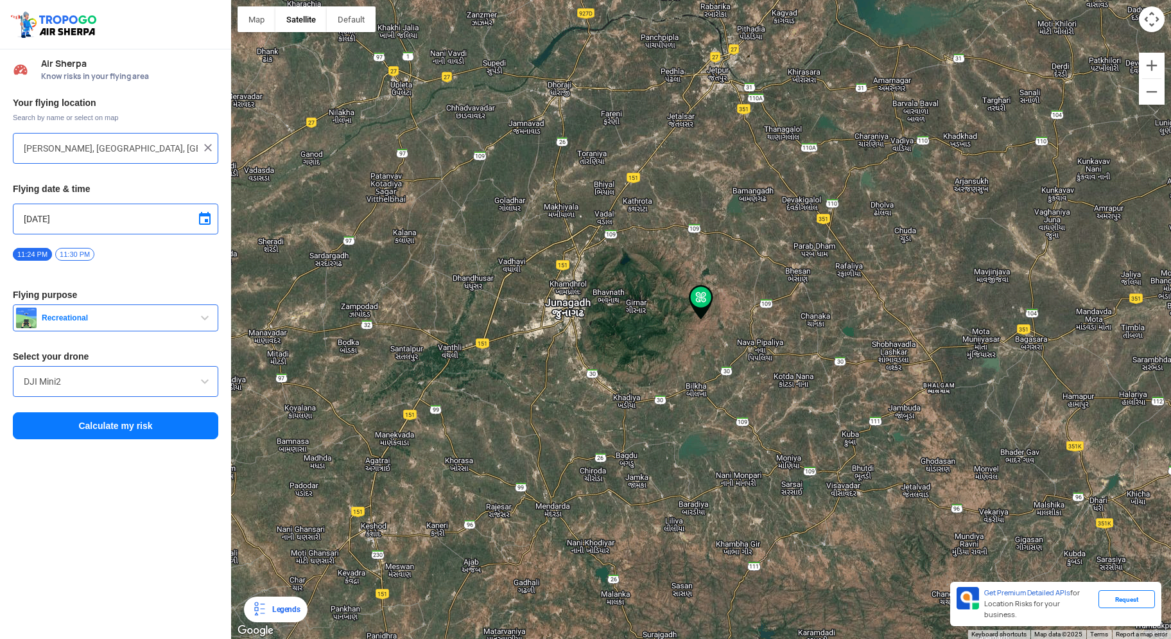
click at [161, 421] on button "Calculate my risk" at bounding box center [115, 425] width 205 height 27
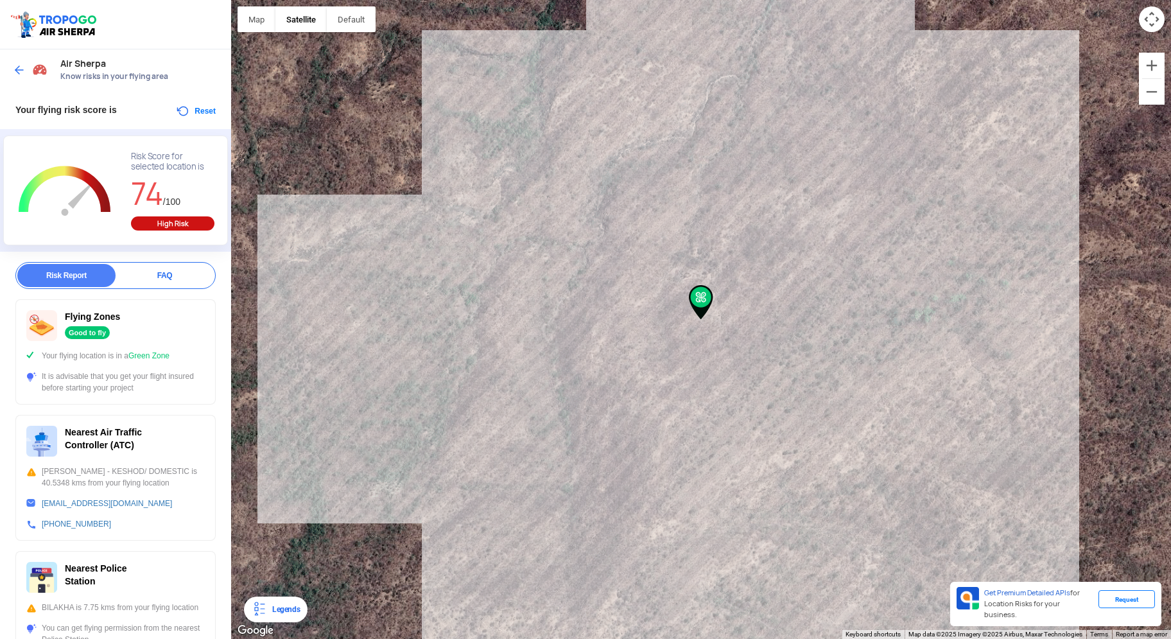
click at [196, 108] on button "Reset" at bounding box center [195, 110] width 40 height 15
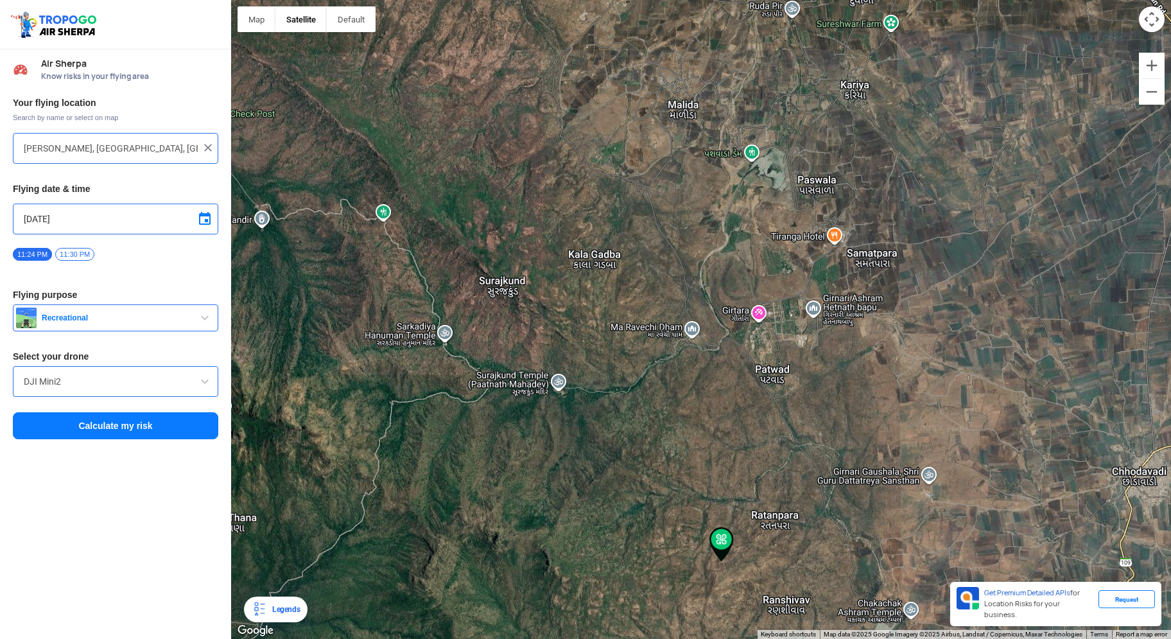
click at [656, 132] on div at bounding box center [701, 319] width 940 height 639
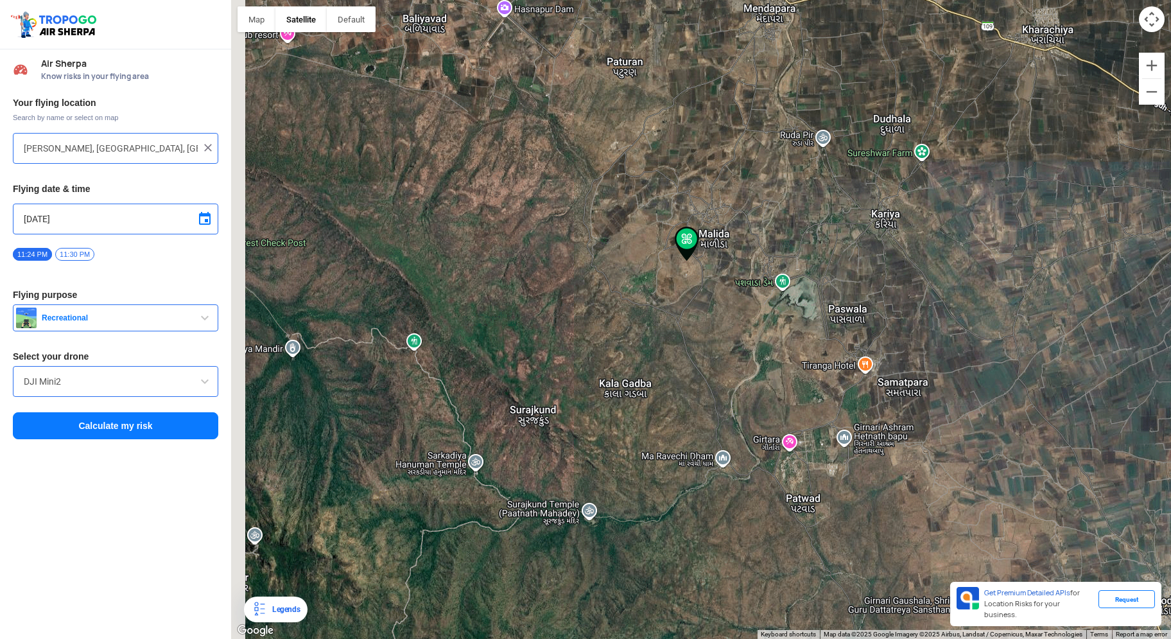
type input "[GEOGRAPHIC_DATA], [GEOGRAPHIC_DATA], [GEOGRAPHIC_DATA]"
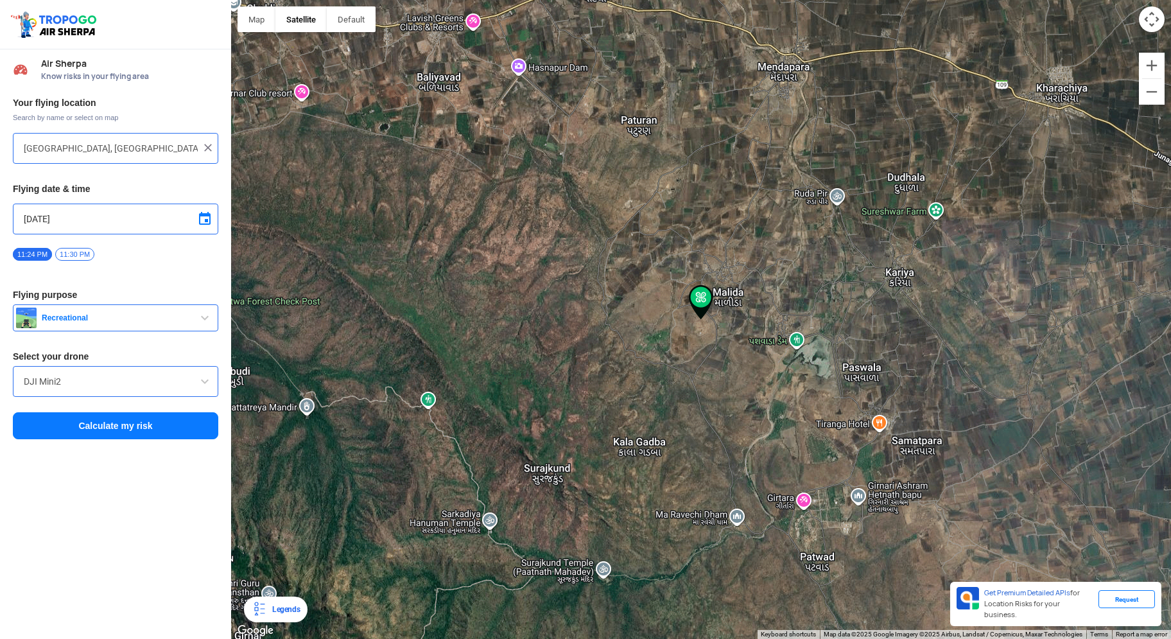
click at [111, 418] on button "Calculate my risk" at bounding box center [115, 425] width 205 height 27
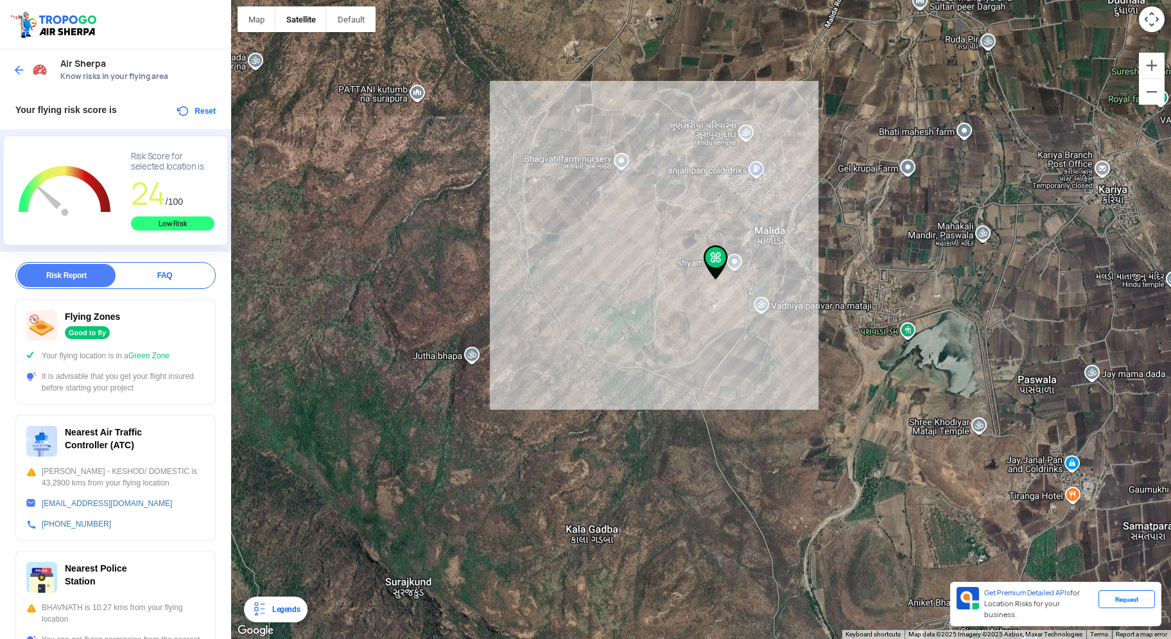
click at [190, 114] on button "Reset" at bounding box center [195, 110] width 40 height 15
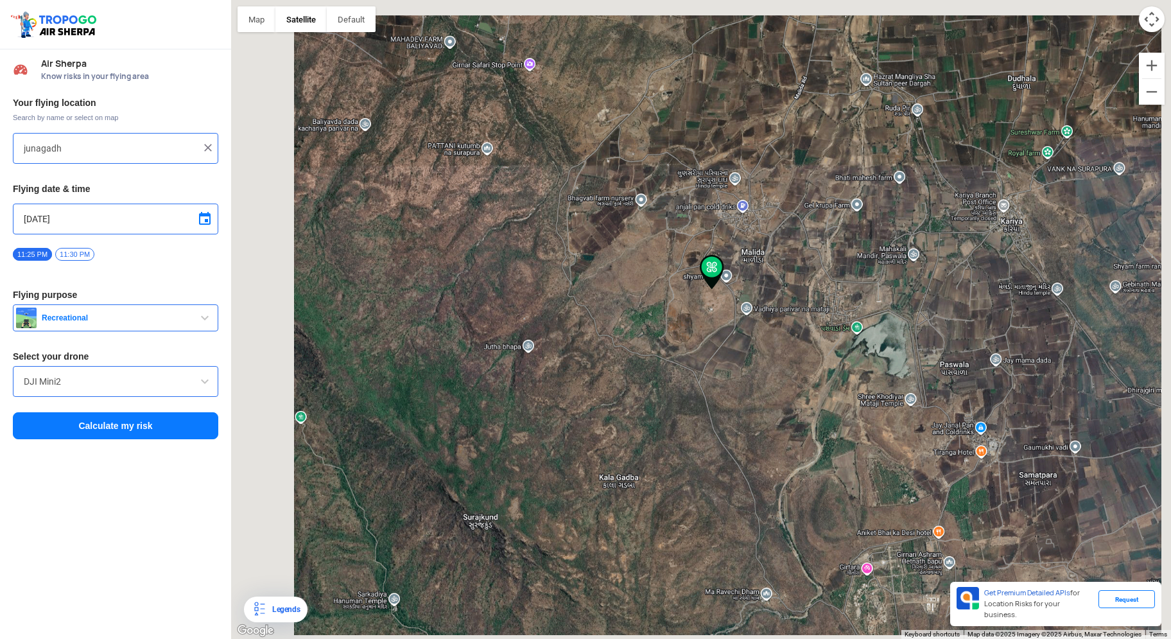
type input "[GEOGRAPHIC_DATA], [GEOGRAPHIC_DATA], [GEOGRAPHIC_DATA]"
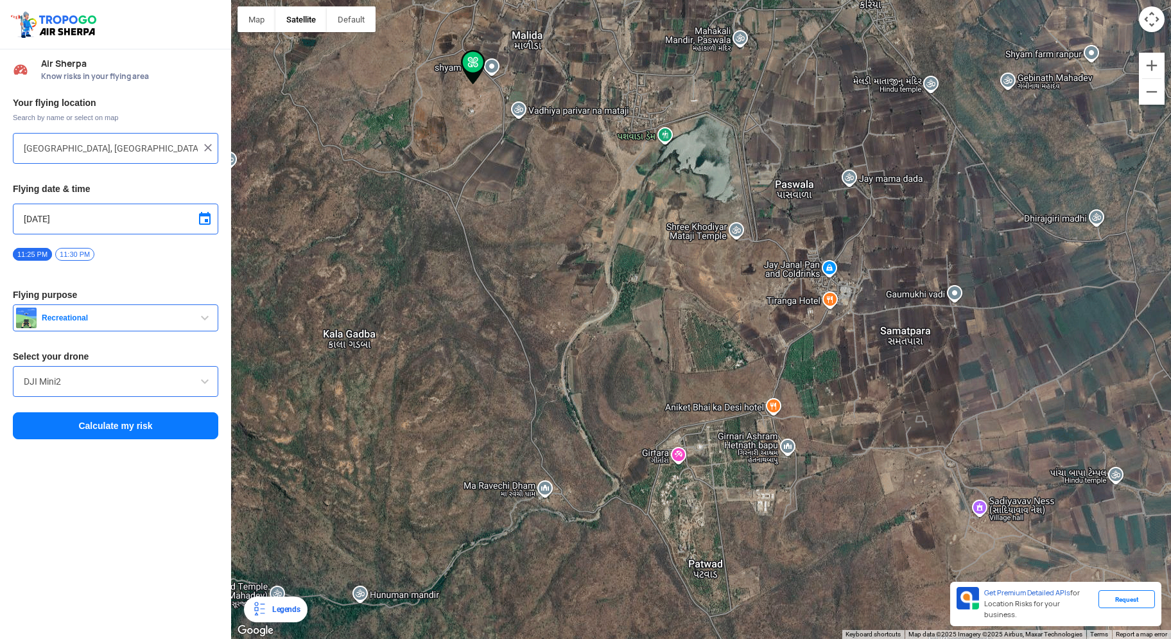
click at [704, 169] on div at bounding box center [701, 319] width 940 height 639
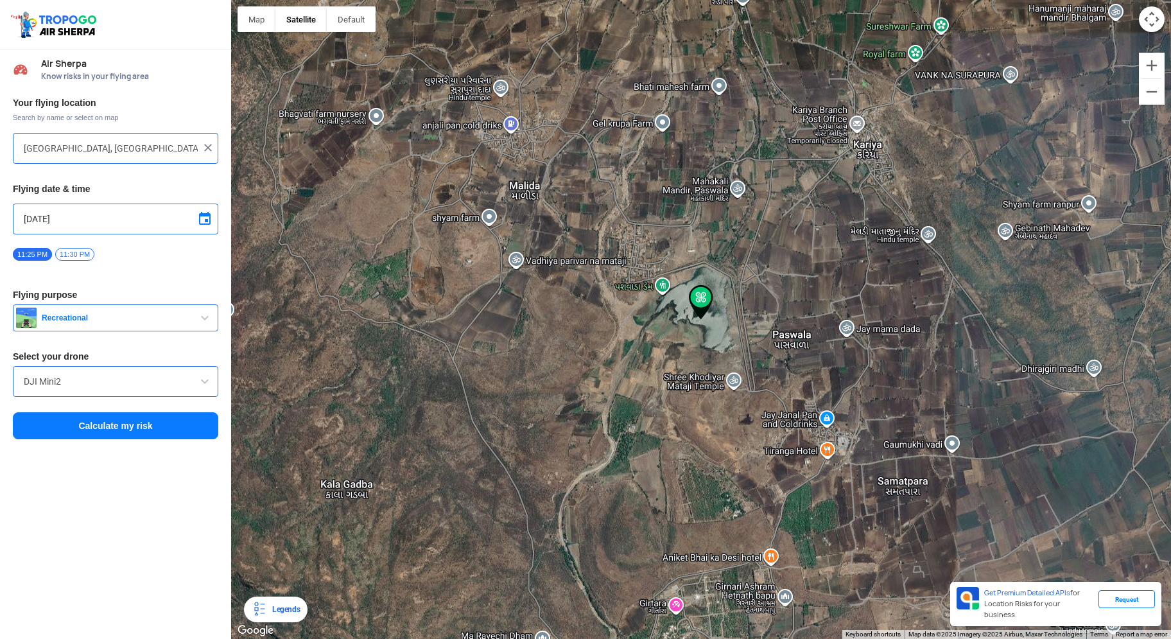
click at [128, 421] on button "Calculate my risk" at bounding box center [115, 425] width 205 height 27
